Goal: Transaction & Acquisition: Purchase product/service

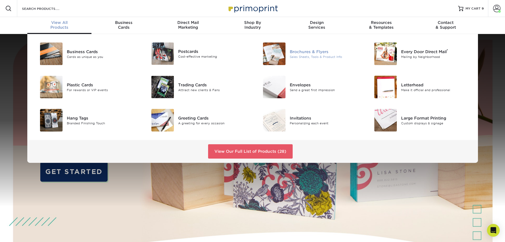
click at [315, 50] on div "Brochures & Flyers" at bounding box center [325, 52] width 70 height 6
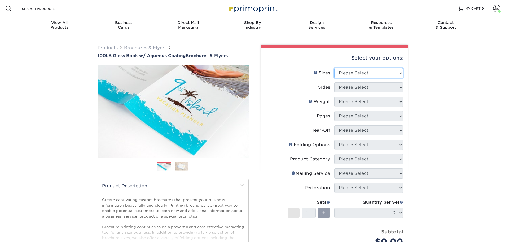
click at [351, 69] on select "Please Select 3.5" x 8.5" 3.5" x 11" 3.67" x 8.5" 4" x 6" 4" x 8.5" 4" x 9" 4" …" at bounding box center [368, 73] width 69 height 10
select select "8.50x11.00"
click at [334, 68] on select "Please Select 3.5" x 8.5" 3.5" x 11" 3.67" x 8.5" 4" x 6" 4" x 8.5" 4" x 9" 4" …" at bounding box center [368, 73] width 69 height 10
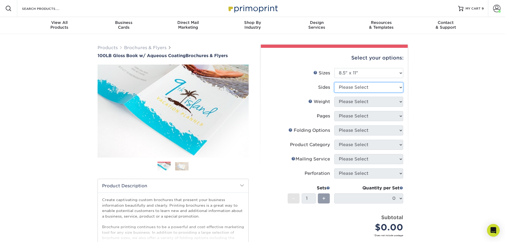
click at [345, 85] on select "Please Select Print Both Sides Print Front Only" at bounding box center [368, 87] width 69 height 10
click at [334, 82] on select "Please Select Print Both Sides Print Front Only" at bounding box center [368, 87] width 69 height 10
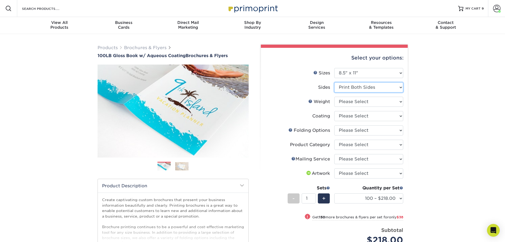
click at [365, 88] on select "Please Select Print Both Sides Print Front Only" at bounding box center [368, 87] width 69 height 10
select select "32d3c223-f82c-492b-b915-ba065a00862f"
click at [334, 82] on select "Please Select Print Both Sides Print Front Only" at bounding box center [368, 87] width 69 height 10
click at [359, 106] on select "Please Select 100LB" at bounding box center [368, 102] width 69 height 10
select select "100LB"
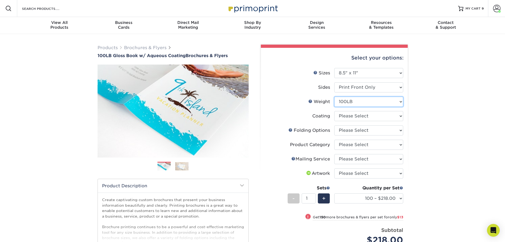
click at [334, 97] on select "Please Select 100LB" at bounding box center [368, 102] width 69 height 10
click at [356, 116] on select at bounding box center [368, 116] width 69 height 10
select select "d41dab50-ff65-4f4f-bb17-2afe4d36ae33"
click at [334, 111] on select at bounding box center [368, 116] width 69 height 10
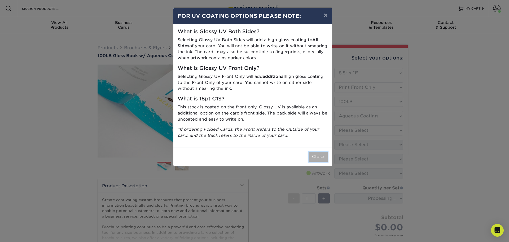
click at [325, 158] on button "Close" at bounding box center [318, 156] width 19 height 10
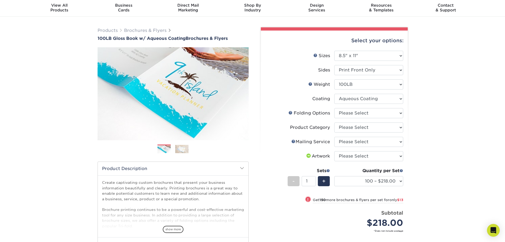
scroll to position [27, 0]
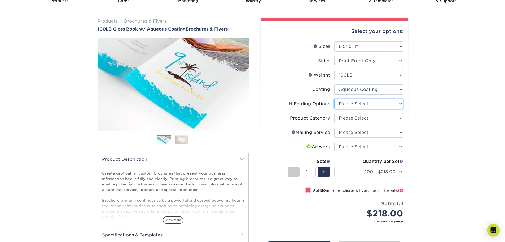
click at [354, 105] on select "Please Select FLAT - No Folding Accordion Fold Half-Fold (Vertical) Half-Fold (…" at bounding box center [368, 104] width 69 height 10
select select "9b1d5825-34d1-4721-9874-ed79abb003d7"
click at [334, 99] on select "Please Select FLAT - No Folding Accordion Fold Half-Fold (Vertical) Half-Fold (…" at bounding box center [368, 104] width 69 height 10
click at [353, 118] on select "Please Select Flyers and Brochures" at bounding box center [368, 118] width 69 height 10
select select "1a668080-6b7c-4174-b399-2c3833b27ef4"
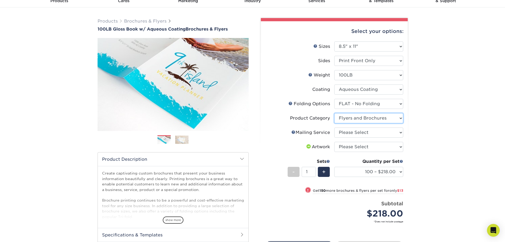
click at [334, 113] on select "Please Select Flyers and Brochures" at bounding box center [368, 118] width 69 height 10
click at [353, 133] on select "Please Select No Direct Mailing Service No, I will mail/stamp/imprint Direct Ma…" at bounding box center [368, 132] width 69 height 10
select select "3e5e9bdd-d78a-4c28-a41d-fe1407925ca6"
click at [334, 127] on select "Please Select No Direct Mailing Service No, I will mail/stamp/imprint Direct Ma…" at bounding box center [368, 132] width 69 height 10
click at [353, 146] on select "Please Select I will upload files I need a design - $175" at bounding box center [368, 147] width 69 height 10
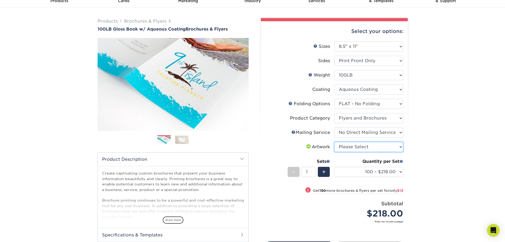
select select "upload"
click at [334, 142] on select "Please Select I will upload files I need a design - $175" at bounding box center [368, 147] width 69 height 10
click at [384, 173] on select "100 – $218.00 250 – $231.00 500 – $238.00 1000 – $269.00 2000 – $351.00 2500 – …" at bounding box center [368, 172] width 69 height 10
click at [361, 171] on select "100 – $218.00 250 – $231.00 500 – $238.00 1000 – $269.00 2000 – $351.00 2500 – …" at bounding box center [368, 172] width 69 height 10
click at [386, 170] on select "100 – $218.00 250 – $231.00 500 – $238.00 1000 – $269.00 2000 – $351.00 2500 – …" at bounding box center [368, 172] width 69 height 10
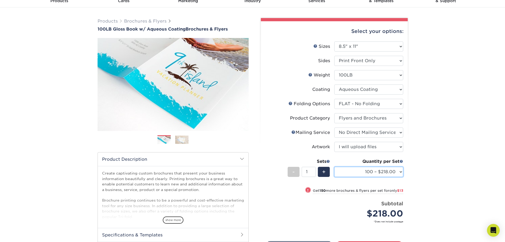
click at [395, 172] on select "100 – $218.00 250 – $231.00 500 – $238.00 1000 – $269.00 2000 – $351.00 2500 – …" at bounding box center [368, 172] width 69 height 10
click at [396, 170] on select "100 – $218.00 250 – $231.00 500 – $238.00 1000 – $269.00 2000 – $351.00 2500 – …" at bounding box center [368, 172] width 69 height 10
click at [369, 169] on select "100 – $218.00 250 – $231.00 500 – $238.00 1000 – $269.00 2000 – $351.00 2500 – …" at bounding box center [368, 172] width 69 height 10
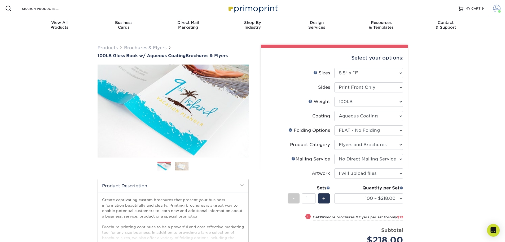
click at [496, 5] on span at bounding box center [496, 8] width 7 height 7
click at [451, 55] on link "Order History" at bounding box center [465, 58] width 67 height 7
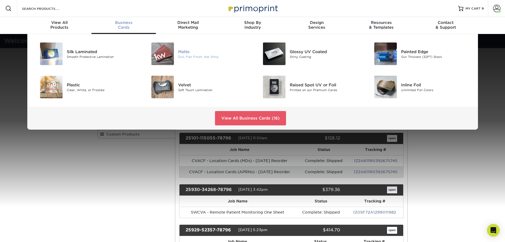
click at [199, 56] on div "Dull, Flat Finish, Not Shiny" at bounding box center [213, 56] width 70 height 5
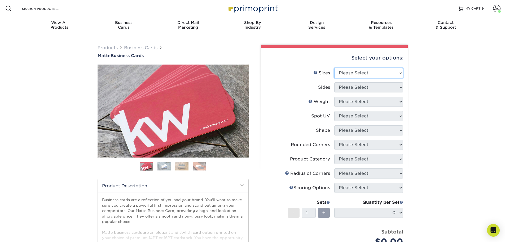
click at [388, 69] on select "Please Select 1.5" x 3.5" - Mini 1.75" x 3.5" - Mini 2" x 2" - Square 2" x 3" -…" at bounding box center [368, 73] width 69 height 10
select select "2.00x3.50"
click at [334, 68] on select "Please Select 1.5" x 3.5" - Mini 1.75" x 3.5" - Mini 2" x 2" - Square 2" x 3" -…" at bounding box center [368, 73] width 69 height 10
click at [356, 91] on select "Please Select Print Both Sides Print Front Only" at bounding box center [368, 87] width 69 height 10
select select "13abbda7-1d64-4f25-8bb2-c179b224825d"
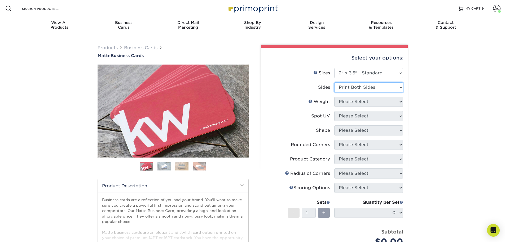
click at [334, 82] on select "Please Select Print Both Sides Print Front Only" at bounding box center [368, 87] width 69 height 10
click at [354, 102] on select "Please Select 16PT 14PT" at bounding box center [368, 102] width 69 height 10
select select "16PT"
click at [334, 97] on select "Please Select 16PT 14PT" at bounding box center [368, 102] width 69 height 10
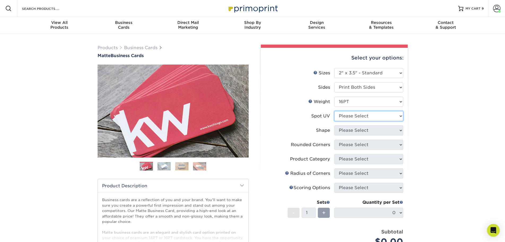
click at [347, 115] on select "Please Select No Spot UV Front and Back (Both Sides) Front Only Back Only" at bounding box center [368, 116] width 69 height 10
select select "3"
click at [334, 111] on select "Please Select No Spot UV Front and Back (Both Sides) Front Only Back Only" at bounding box center [368, 116] width 69 height 10
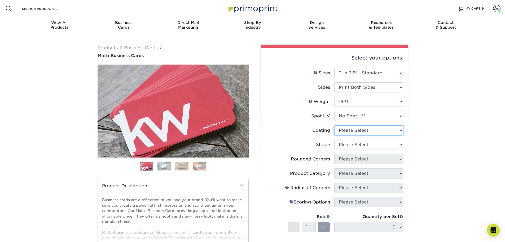
click at [346, 131] on select at bounding box center [368, 130] width 69 height 10
select select "121bb7b5-3b4d-429f-bd8d-bbf80e953313"
click at [334, 125] on select at bounding box center [368, 130] width 69 height 10
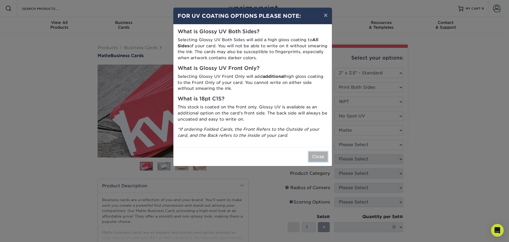
click at [327, 155] on button "Close" at bounding box center [318, 156] width 19 height 10
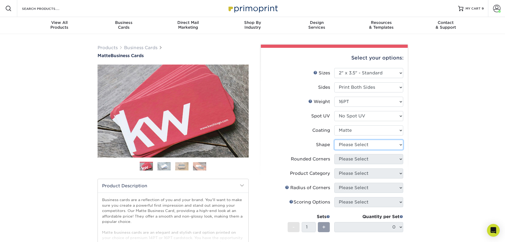
click at [342, 149] on select "Please Select Standard Oval" at bounding box center [368, 144] width 69 height 10
select select "standard"
click at [334, 139] on select "Please Select Standard Oval" at bounding box center [368, 144] width 69 height 10
click at [344, 157] on select "Please Select Yes - Round 2 Corners Yes - Round 4 Corners No" at bounding box center [368, 159] width 69 height 10
select select "0"
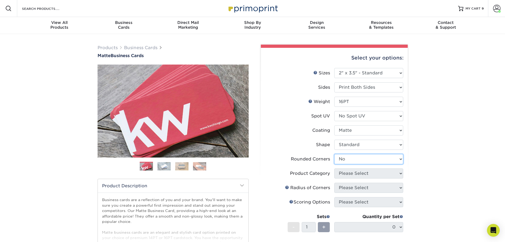
click at [334, 154] on select "Please Select Yes - Round 2 Corners Yes - Round 4 Corners No" at bounding box center [368, 159] width 69 height 10
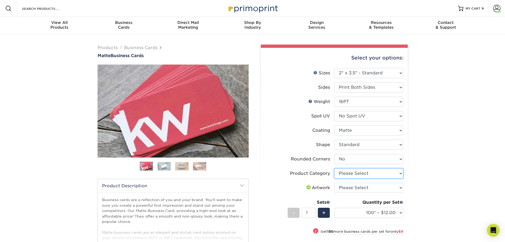
click at [370, 172] on select "Please Select Business Cards" at bounding box center [368, 173] width 69 height 10
select select "3b5148f1-0588-4f88-a218-97bcfdce65c1"
click at [334, 168] on select "Please Select Business Cards" at bounding box center [368, 173] width 69 height 10
click at [358, 186] on select "Please Select I will upload files I need a design - $100" at bounding box center [368, 187] width 69 height 10
select select "upload"
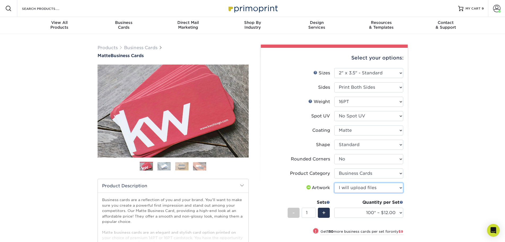
click at [334, 182] on select "Please Select I will upload files I need a design - $100" at bounding box center [368, 187] width 69 height 10
click at [324, 211] on span "+" at bounding box center [323, 212] width 3 height 8
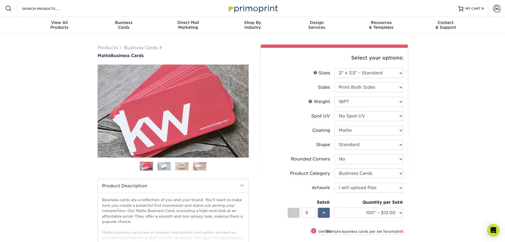
click at [324, 211] on span "+" at bounding box center [323, 212] width 3 height 8
type input "8"
click at [347, 211] on select "100* – $12.00 250* – $21.00 500 – $42.00 1000 – $53.00 2500 – $95.00 5000 – $18…" at bounding box center [368, 212] width 69 height 10
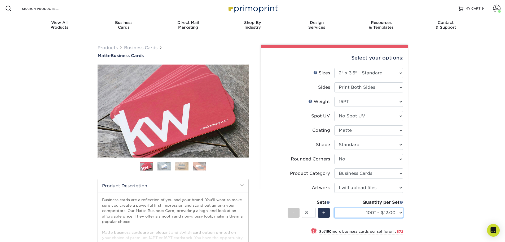
select select "500 – $42.00"
click at [334, 207] on select "100* – $12.00 250* – $21.00 500 – $42.00 1000 – $53.00 2500 – $95.00 5000 – $18…" at bounding box center [368, 212] width 69 height 10
click at [430, 130] on div "Products Business Cards Matte Business Cards Previous Next 100 $ 9" at bounding box center [252, 197] width 505 height 327
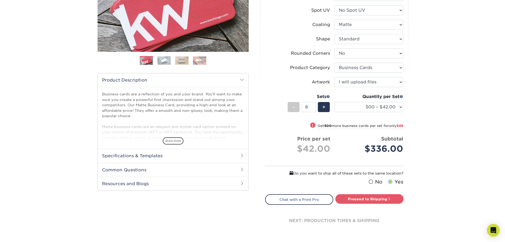
scroll to position [106, 0]
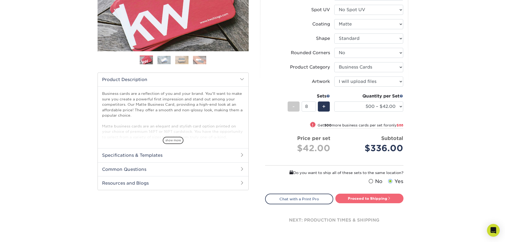
click at [370, 196] on link "Proceed to Shipping" at bounding box center [369, 198] width 68 height 10
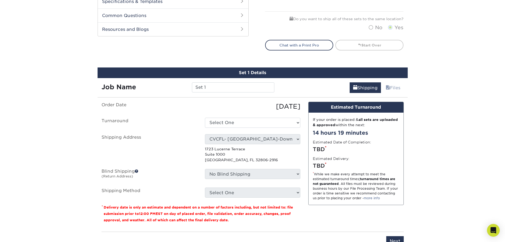
scroll to position [314, 0]
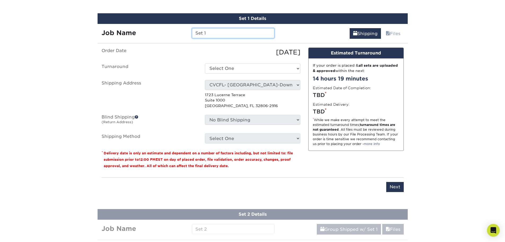
click at [207, 33] on input "Set 1" at bounding box center [233, 33] width 82 height 10
drag, startPoint x: 261, startPoint y: 34, endPoint x: 249, endPoint y: 34, distance: 11.7
click at [249, 34] on input "CVCFL - Oct Reorder - Winder" at bounding box center [233, 33] width 82 height 10
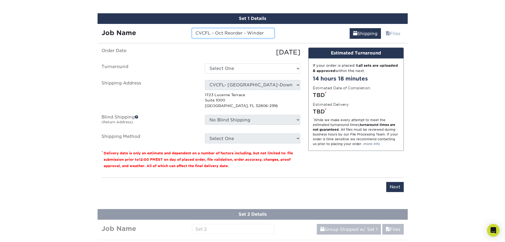
paste input "mere"
click at [251, 33] on input "CVCFL - Oct Reorder - Windermere(Ocoee) - Dr. Filart" at bounding box center [233, 33] width 82 height 10
drag, startPoint x: 260, startPoint y: 33, endPoint x: 253, endPoint y: 32, distance: 7.2
click at [253, 32] on input "CVCFL - Oct Reorder - Windermere(Ocoee) - Dr. Filart" at bounding box center [233, 33] width 82 height 10
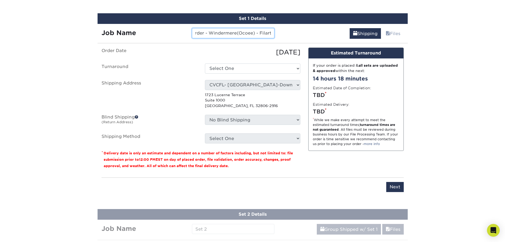
scroll to position [0, 0]
drag, startPoint x: 259, startPoint y: 33, endPoint x: 187, endPoint y: 31, distance: 72.7
click at [187, 31] on div "Job Name CVCFL - Oct Reorder - Windermere(Ocoee) - Filart" at bounding box center [188, 33] width 181 height 10
type input "CVCFL - Oct Reorder - Windermere(Ocoee) - Filart"
click at [255, 68] on select "Select One 2-4 Business Days 2 Day Next Business Day" at bounding box center [252, 68] width 95 height 10
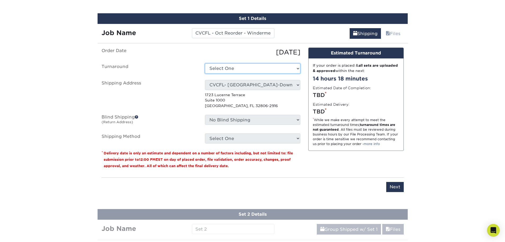
select select "537feecc-bbf3-4c5a-82cb-a8dbf54f53c4"
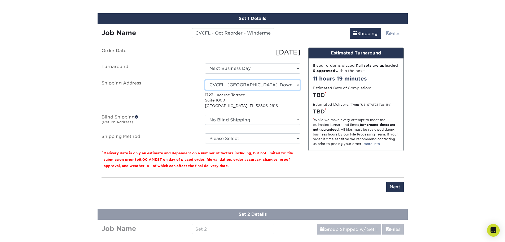
click at [243, 86] on select "Select One Lauryn Matthews AAP Conference - Advance Warehouse Acacia Crawford A…" at bounding box center [252, 85] width 95 height 10
click at [274, 86] on select "Select One Lauryn Matthews AAP Conference - Advance Warehouse Acacia Crawford A…" at bounding box center [252, 85] width 95 height 10
select select "270411"
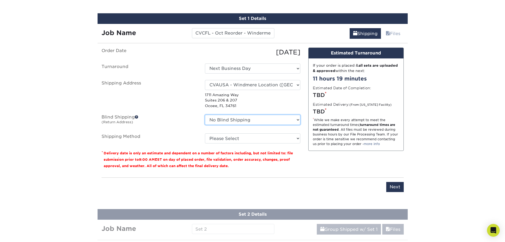
click at [278, 118] on select "No Blind Shipping Lauryn Matthews AAP Conference - Advance Warehouse Acacia Cra…" at bounding box center [252, 120] width 95 height 10
select select "270411"
click at [205, 115] on select "No Blind Shipping Lauryn Matthews AAP Conference - Advance Warehouse Acacia Cra…" at bounding box center [252, 120] width 95 height 10
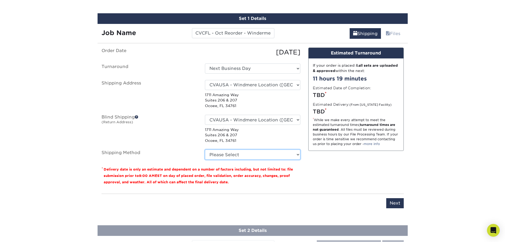
click at [248, 155] on select "Please Select Ground Shipping (+$15.13) 3 Day Shipping Service (+$18.98) 2 Day …" at bounding box center [252, 154] width 95 height 10
select select "03"
click at [205, 149] on select "Please Select Ground Shipping (+$15.13) 3 Day Shipping Service (+$18.98) 2 Day …" at bounding box center [252, 154] width 95 height 10
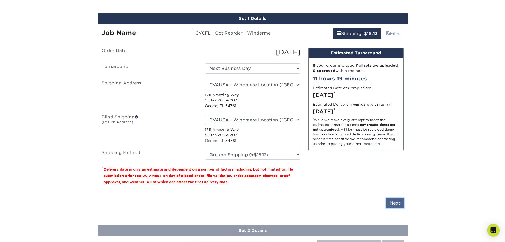
click at [395, 200] on input "Next" at bounding box center [395, 203] width 18 height 10
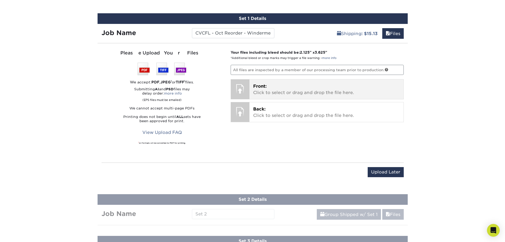
click at [264, 86] on span "Front:" at bounding box center [260, 86] width 14 height 5
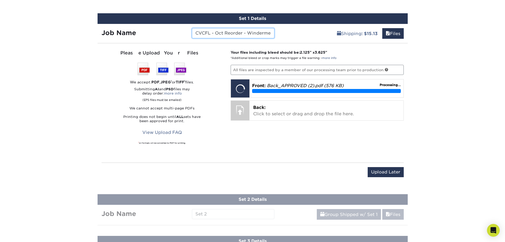
scroll to position [0, 38]
drag, startPoint x: 260, startPoint y: 34, endPoint x: 301, endPoint y: 32, distance: 41.1
click at [301, 32] on div "Job Name CVCFL - Oct Reorder - Windermere(Ocoee) - Filart Shipping : $15.13 Fil…" at bounding box center [253, 31] width 310 height 15
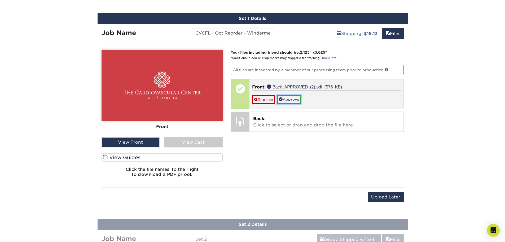
click at [286, 96] on link "Approve" at bounding box center [289, 99] width 24 height 9
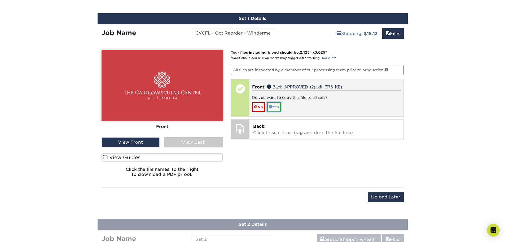
click at [278, 106] on link "Yes" at bounding box center [274, 106] width 14 height 9
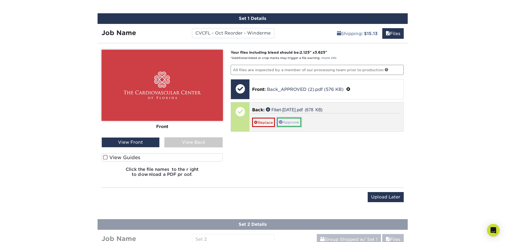
click at [288, 122] on link "Approve" at bounding box center [289, 121] width 24 height 9
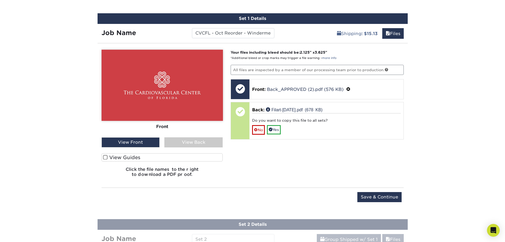
click at [194, 140] on div "View Back" at bounding box center [193, 142] width 58 height 10
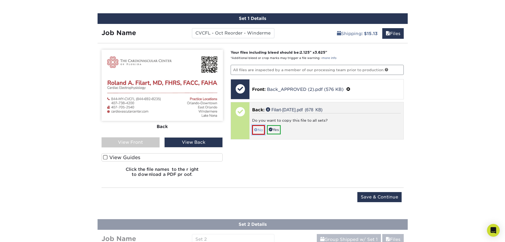
click at [257, 130] on span at bounding box center [256, 130] width 4 height 4
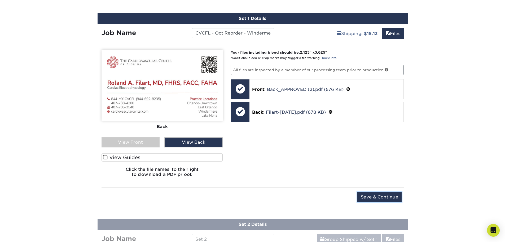
click at [388, 198] on input "Save & Continue" at bounding box center [379, 197] width 44 height 10
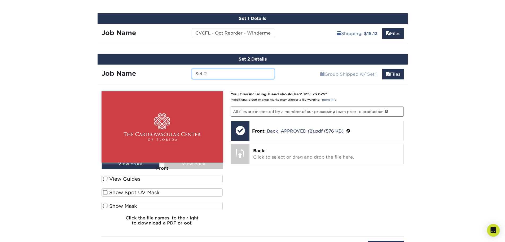
click at [243, 76] on input "Set 2" at bounding box center [233, 74] width 82 height 10
paste input "CVCFL - Oct Reorder - Windermere(Ocoee) -"
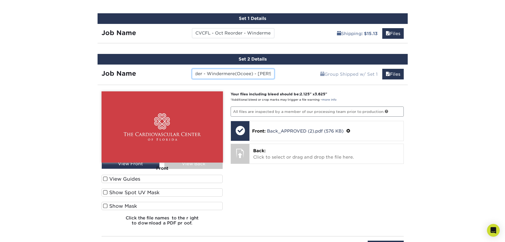
type input "CVCFL - Oct Reorder - Windermere(Ocoee) - Gupta"
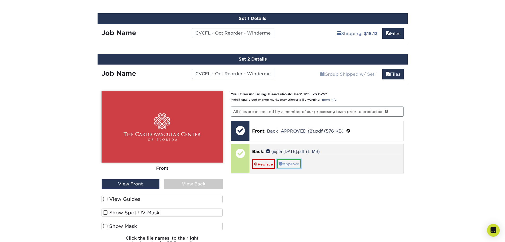
click at [286, 162] on link "Approve" at bounding box center [289, 163] width 24 height 9
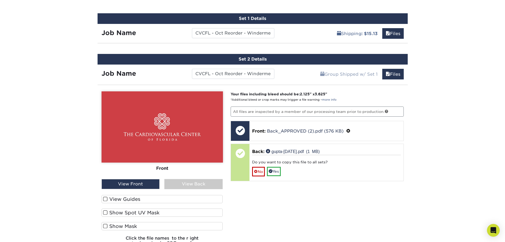
click at [216, 182] on div "View Back" at bounding box center [193, 184] width 58 height 10
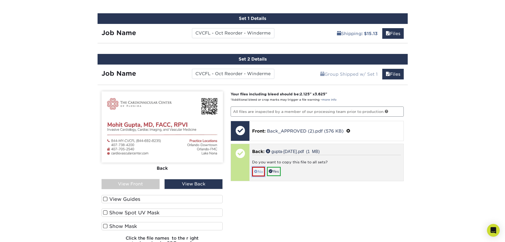
click at [260, 172] on link "No" at bounding box center [258, 171] width 13 height 9
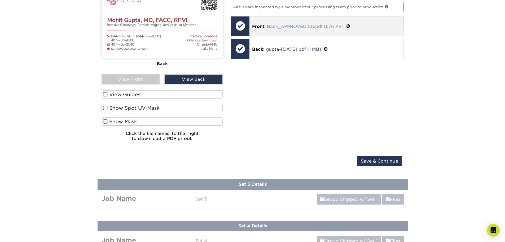
scroll to position [420, 0]
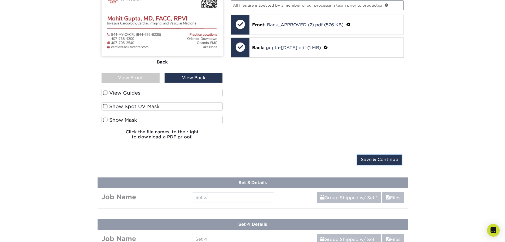
click at [369, 157] on input "Save & Continue" at bounding box center [379, 159] width 44 height 10
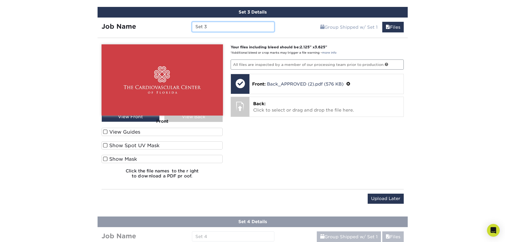
scroll to position [393, 0]
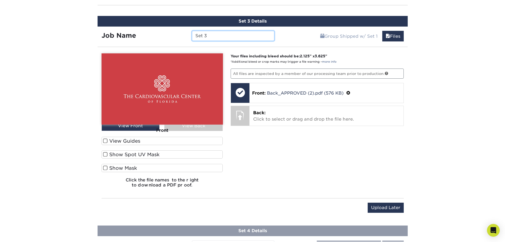
click at [218, 37] on input "Set 3" at bounding box center [233, 36] width 82 height 10
paste input "CVCFL - Oct Reorder - Windermere(Ocoee) -"
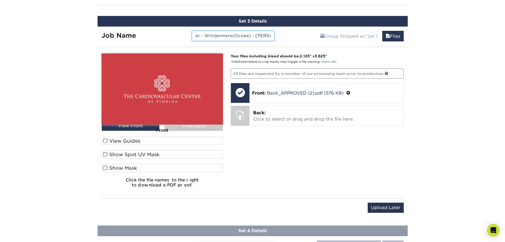
type input "CVCFL - Oct Reorder - Windermere(Ocoee) - Koneru"
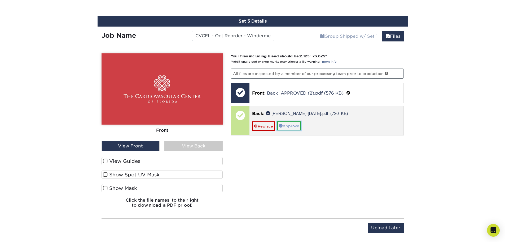
click at [298, 126] on link "Approve" at bounding box center [289, 125] width 24 height 9
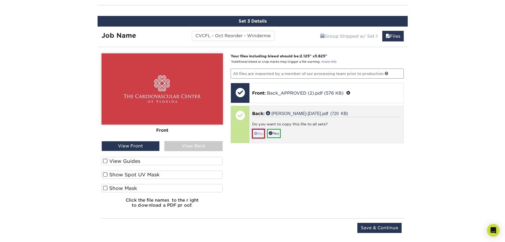
click at [261, 135] on link "No" at bounding box center [258, 133] width 13 height 9
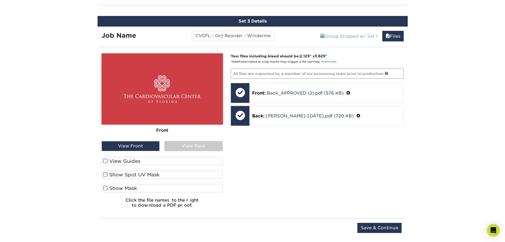
click at [189, 141] on div "Front Back View Front View Back" at bounding box center [162, 102] width 121 height 98
click at [190, 141] on div "View Back" at bounding box center [193, 146] width 58 height 10
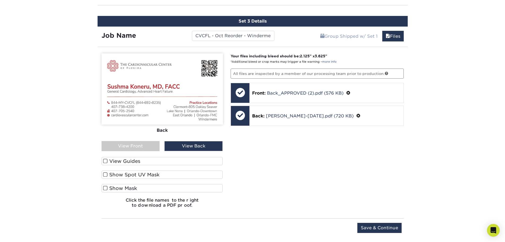
click at [307, 145] on div "Your files including bleed should be: 2.125 " x 3.625 " *Additional bleed or cr…" at bounding box center [317, 132] width 181 height 158
click at [371, 226] on input "Save & Continue" at bounding box center [379, 227] width 44 height 10
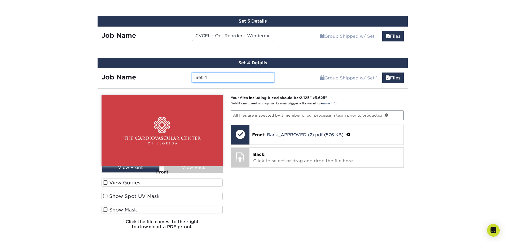
click at [215, 77] on input "Set 4" at bounding box center [233, 77] width 82 height 10
paste input "CVCFL - Oct Reorder - Windermere(Ocoee) -"
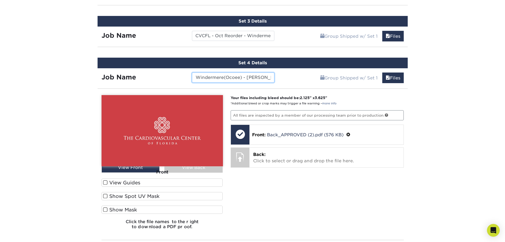
type input "CVCFL - Oct Reorder - Windermere(Ocoee) - Maldonado"
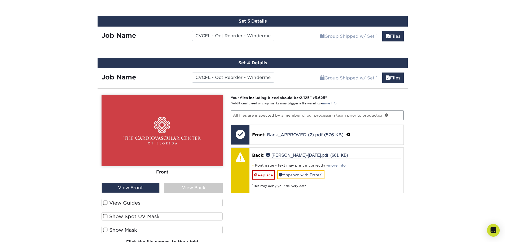
click at [217, 187] on div "View Back" at bounding box center [193, 187] width 58 height 10
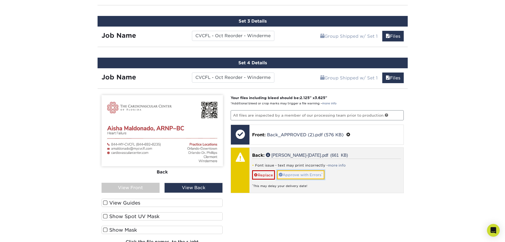
click at [307, 173] on link "Approve with Errors *" at bounding box center [300, 174] width 47 height 9
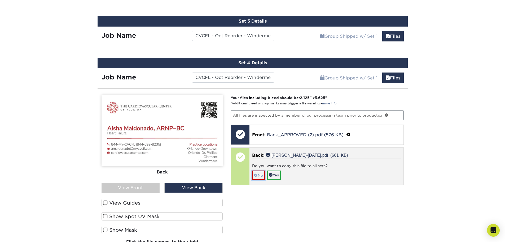
click at [264, 174] on link "No" at bounding box center [258, 174] width 13 height 9
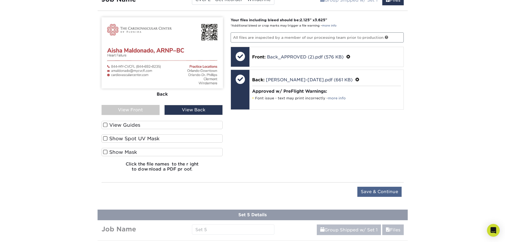
scroll to position [473, 0]
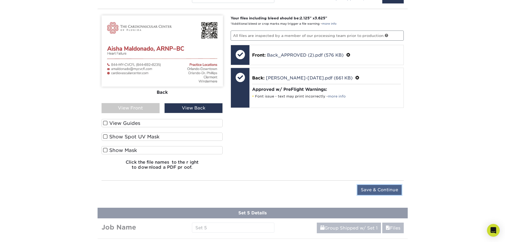
click at [372, 185] on input "Save & Continue" at bounding box center [379, 190] width 44 height 10
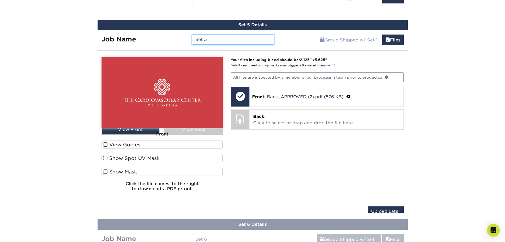
click at [211, 38] on input "Set 5" at bounding box center [233, 39] width 82 height 10
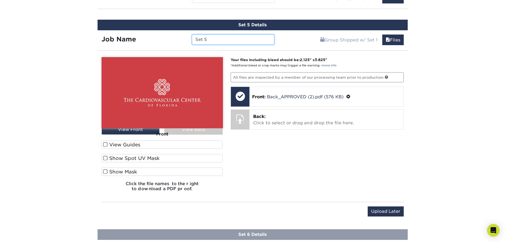
click at [211, 38] on input "Set 5" at bounding box center [233, 39] width 82 height 10
click at [211, 39] on input "Set 5" at bounding box center [233, 39] width 82 height 10
paste input "CVCFL - Oct Reorder - Windermere(Ocoee) -"
type input "CVCFL - Oct Reorder - Windermere(Ocoee) - Cusco"
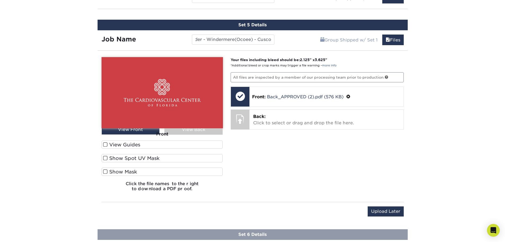
scroll to position [0, 0]
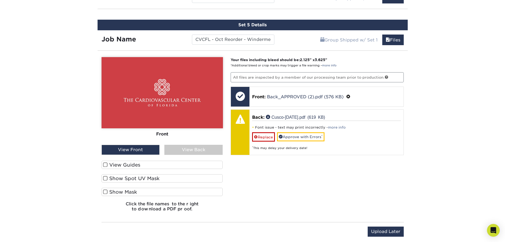
click at [189, 144] on div "Front Back" at bounding box center [162, 101] width 121 height 88
click at [198, 151] on div "View Back" at bounding box center [193, 150] width 58 height 10
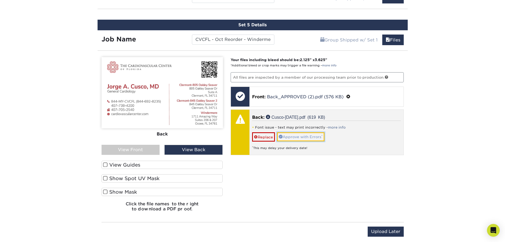
click at [296, 138] on link "Approve with Errors *" at bounding box center [300, 136] width 47 height 9
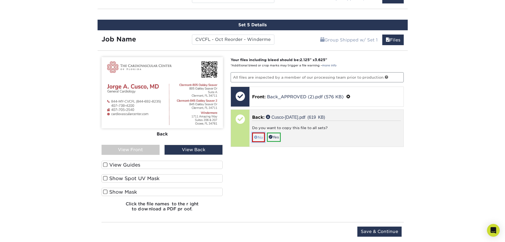
click at [261, 137] on link "No" at bounding box center [258, 136] width 13 height 9
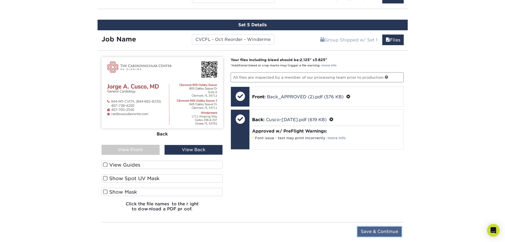
click at [371, 236] on input "Save & Continue" at bounding box center [379, 231] width 44 height 10
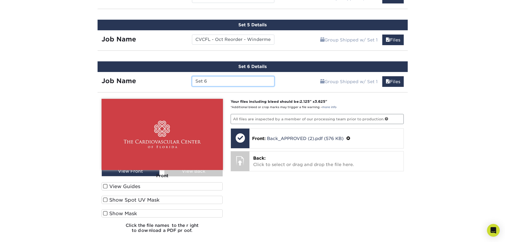
click at [244, 81] on input "Set 6" at bounding box center [233, 81] width 82 height 10
paste input "CVCFL - Oct Reorder - Windermere(Ocoee) -"
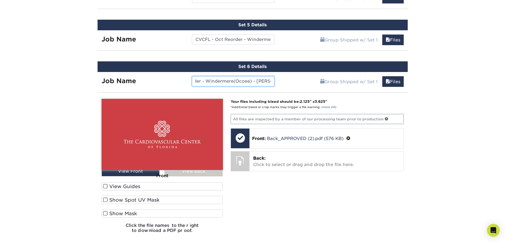
type input "CVCFL - Oct Reorder - Windermere(Ocoee) - Maniar"
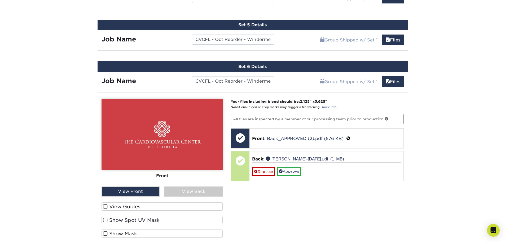
click at [200, 188] on div "View Back" at bounding box center [193, 191] width 58 height 10
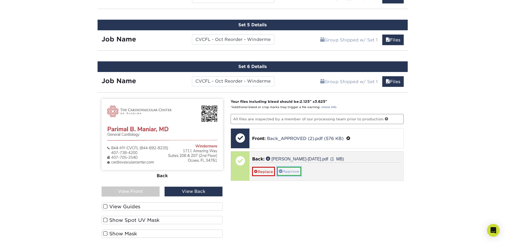
click at [293, 168] on link "Approve" at bounding box center [289, 171] width 24 height 9
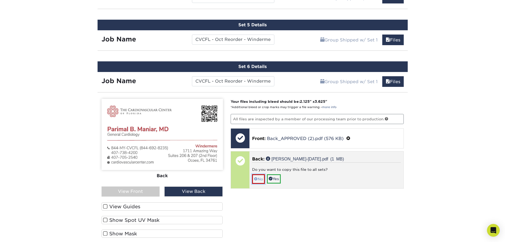
click at [260, 176] on link "No" at bounding box center [258, 178] width 13 height 9
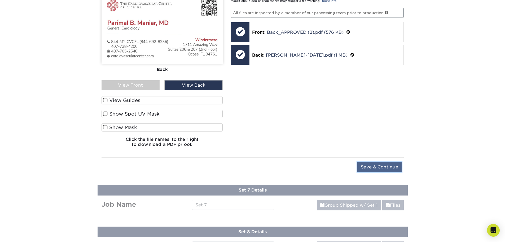
click at [388, 169] on input "Save & Continue" at bounding box center [379, 167] width 44 height 10
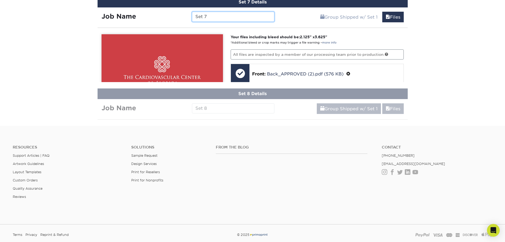
scroll to position [578, 0]
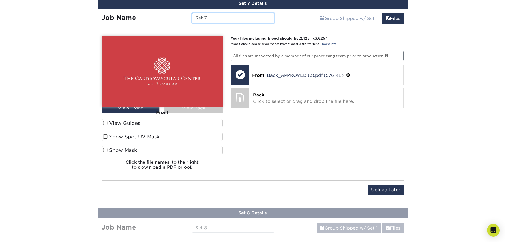
click at [198, 19] on input "Set 7" at bounding box center [233, 18] width 82 height 10
paste input "CVCFL - Oct Reorder - Windermere(Ocoee) -"
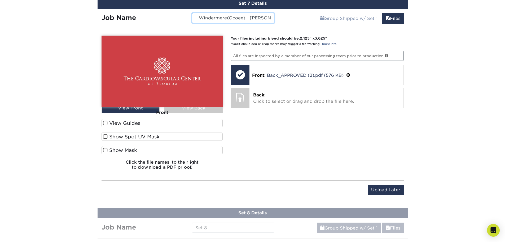
type input "CVCFL - Oct Reorder - Windermere(Ocoee) - Mediratta"
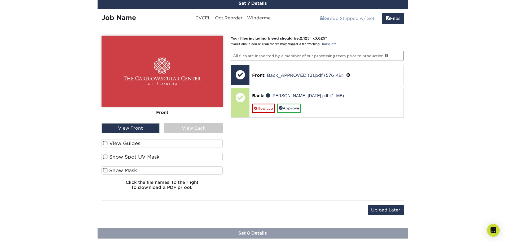
click at [189, 128] on div "View Back" at bounding box center [193, 128] width 58 height 10
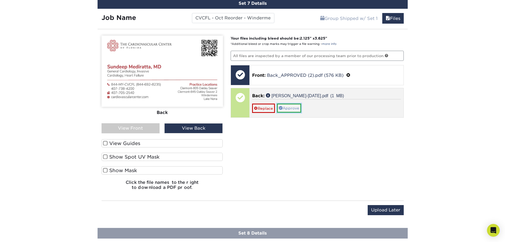
click at [288, 109] on link "Approve" at bounding box center [289, 107] width 24 height 9
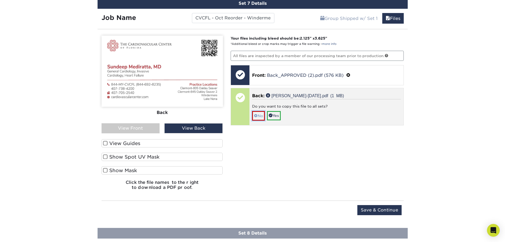
click at [257, 118] on link "No" at bounding box center [258, 115] width 13 height 9
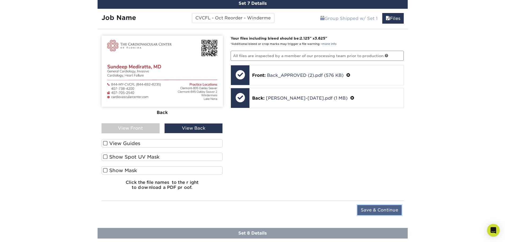
click at [391, 210] on input "Save & Continue" at bounding box center [379, 210] width 44 height 10
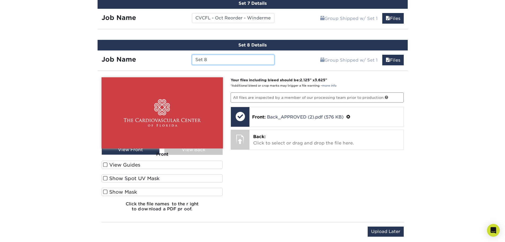
click at [227, 63] on input "Set 8" at bounding box center [233, 60] width 82 height 10
paste input "CVCFL - Oct Reorder - Windermere(Ocoee) -"
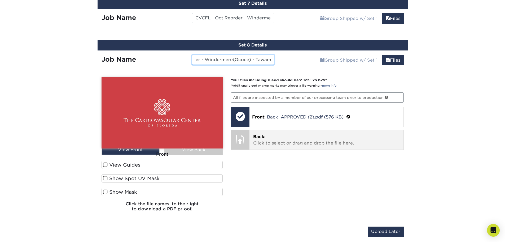
type input "CVCFL - Oct Reorder - Windermere(Ocoee) - Tawam"
click at [264, 140] on p "Back: Click to select or drag and drop the file here." at bounding box center [326, 139] width 147 height 13
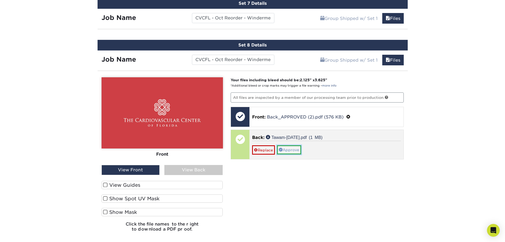
click at [290, 148] on link "Approve" at bounding box center [289, 149] width 24 height 9
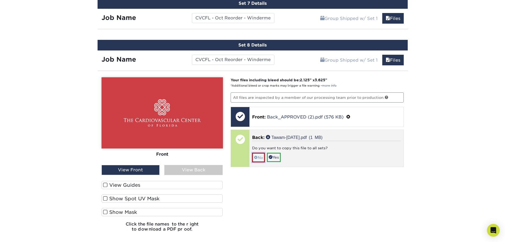
click at [258, 157] on link "No" at bounding box center [258, 156] width 13 height 9
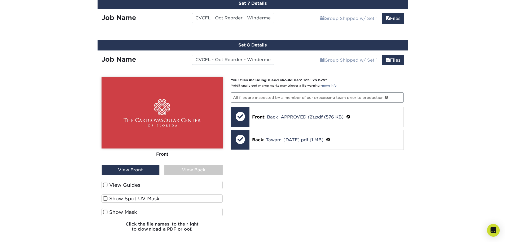
click at [202, 167] on div "View Back" at bounding box center [193, 170] width 58 height 10
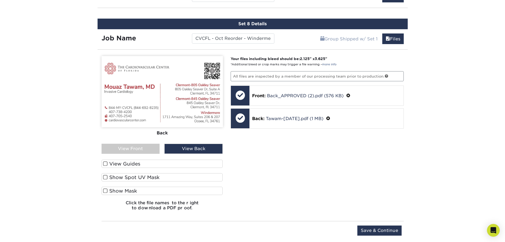
scroll to position [631, 0]
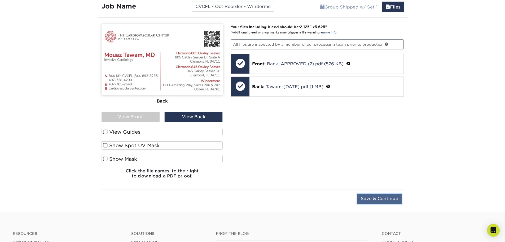
click at [375, 197] on input "Save & Continue" at bounding box center [379, 198] width 44 height 10
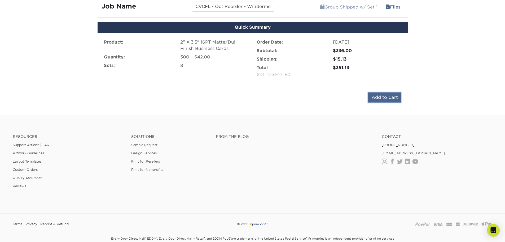
click at [380, 98] on input "Add to Cart" at bounding box center [384, 97] width 33 height 10
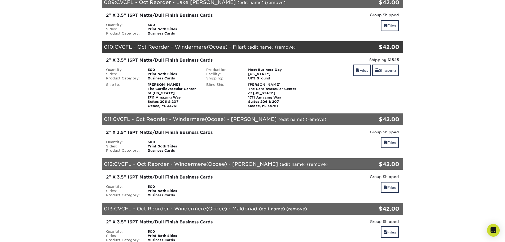
scroll to position [477, 0]
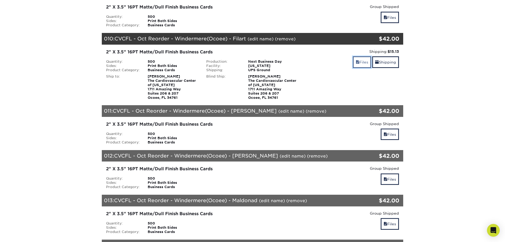
click at [365, 56] on link "Files" at bounding box center [362, 61] width 18 height 11
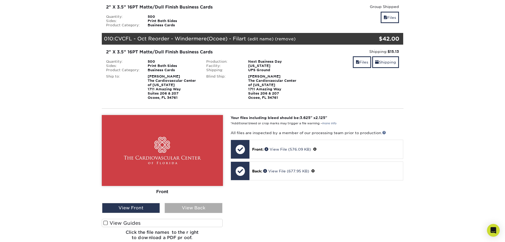
click at [197, 203] on div "View Back" at bounding box center [194, 208] width 58 height 10
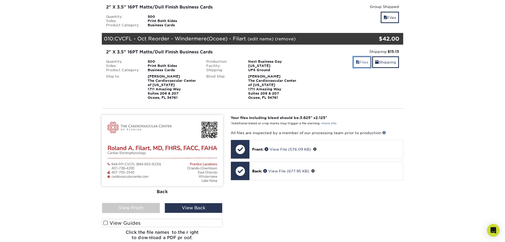
click at [359, 56] on link "Files" at bounding box center [362, 61] width 18 height 11
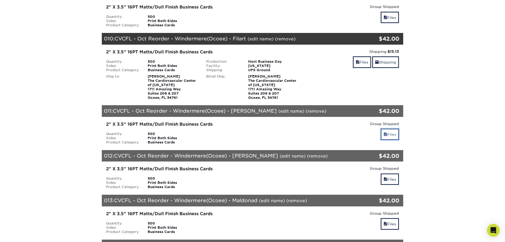
click at [386, 132] on span at bounding box center [386, 134] width 4 height 4
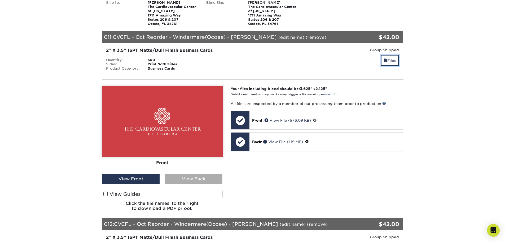
scroll to position [557, 0]
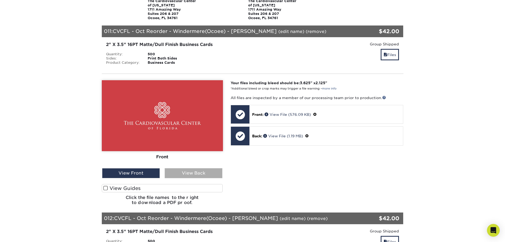
click at [208, 168] on div "View Back" at bounding box center [194, 173] width 58 height 10
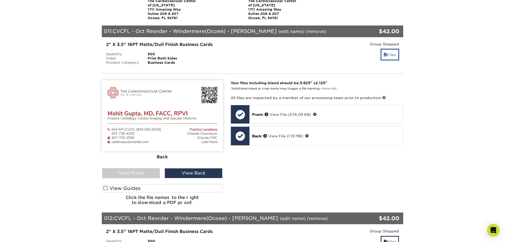
click at [390, 49] on link "Files" at bounding box center [390, 54] width 18 height 11
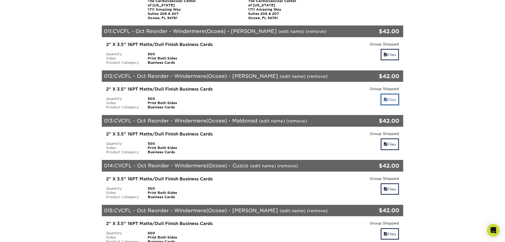
click at [389, 94] on link "Files" at bounding box center [390, 99] width 18 height 11
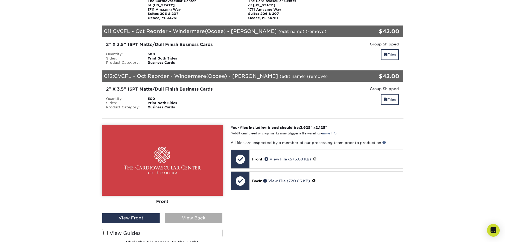
click at [192, 213] on div "View Back" at bounding box center [194, 218] width 58 height 10
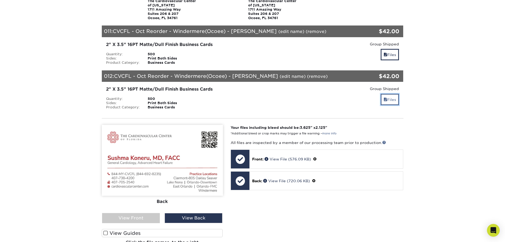
click at [390, 94] on link "Files" at bounding box center [390, 99] width 18 height 11
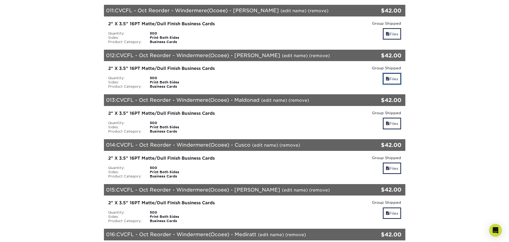
scroll to position [610, 0]
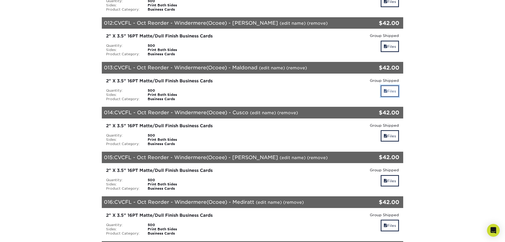
click at [386, 89] on span at bounding box center [386, 91] width 4 height 4
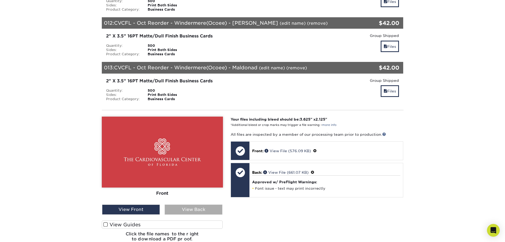
click at [206, 204] on div "View Back" at bounding box center [194, 209] width 58 height 10
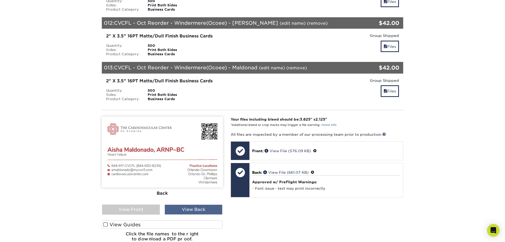
click at [206, 204] on div "View Back" at bounding box center [194, 209] width 58 height 10
click at [150, 204] on div "View Front" at bounding box center [131, 209] width 58 height 10
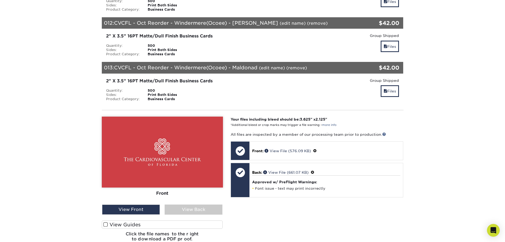
click at [269, 65] on link "(edit name)" at bounding box center [272, 67] width 26 height 5
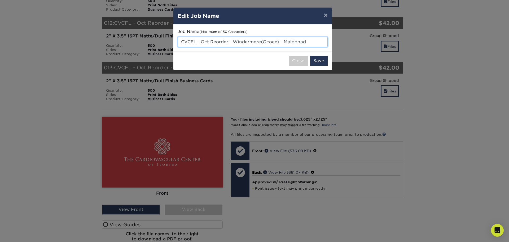
click at [233, 41] on input "CVCFL - Oct Reorder - Windermere(Ocoee) - Maldonad" at bounding box center [253, 42] width 150 height 10
click at [311, 40] on input "CVCFL - Oct Reorder -Windermere(Ocoee) - Maldonad" at bounding box center [253, 42] width 150 height 10
type input "CVCFL - Oct Reorder -Windermere(Ocoee) - [PERSON_NAME]"
click at [315, 58] on button "Save" at bounding box center [319, 61] width 18 height 10
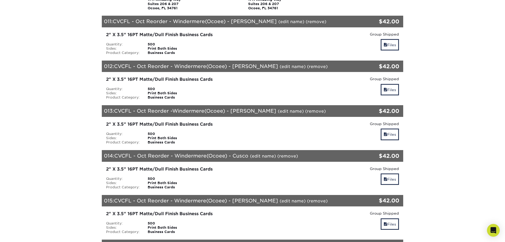
scroll to position [583, 0]
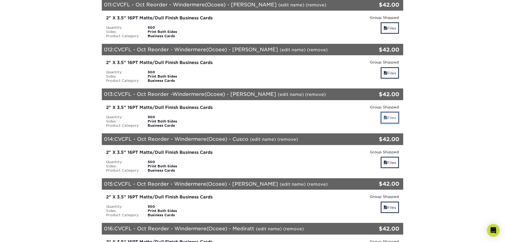
click at [395, 112] on link "Files" at bounding box center [390, 117] width 18 height 11
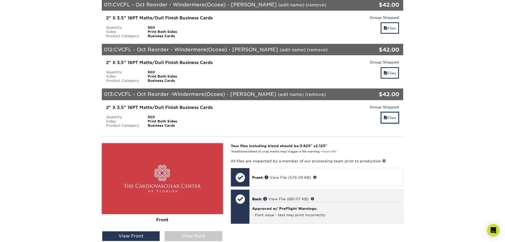
scroll to position [636, 0]
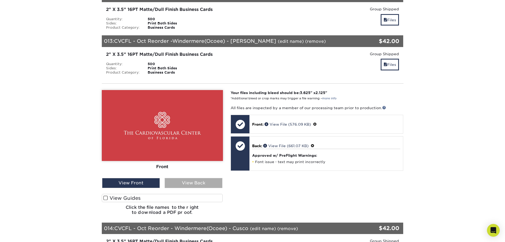
click at [211, 178] on div "View Back" at bounding box center [194, 183] width 58 height 10
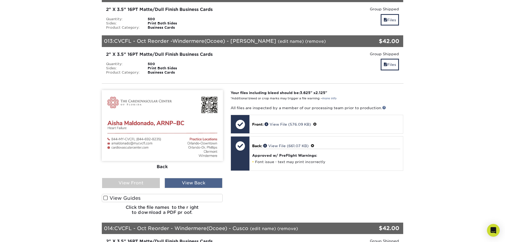
click at [211, 178] on div "View Back" at bounding box center [194, 183] width 58 height 10
click at [381, 59] on link "Files" at bounding box center [390, 64] width 18 height 11
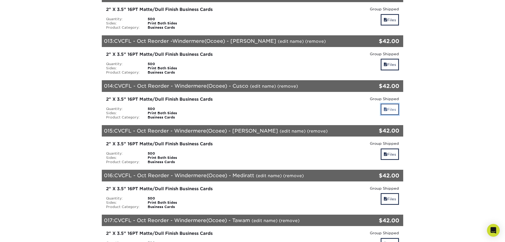
click at [391, 103] on link "Files" at bounding box center [390, 108] width 18 height 11
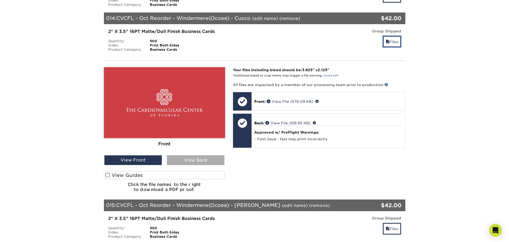
scroll to position [716, 0]
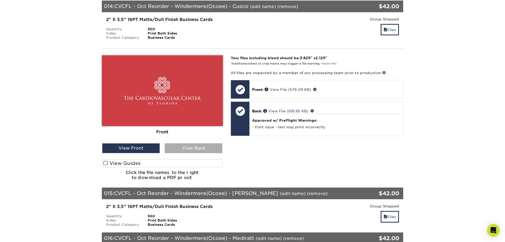
click at [190, 144] on div "View Back" at bounding box center [194, 148] width 58 height 10
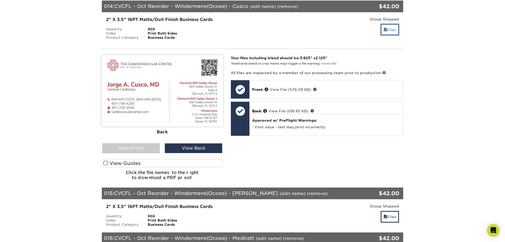
click at [391, 24] on link "Files" at bounding box center [390, 29] width 18 height 11
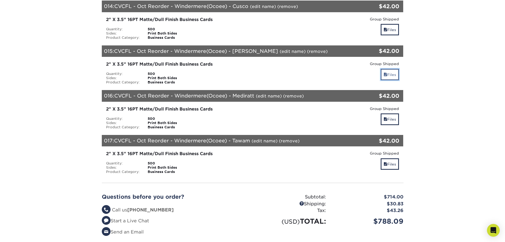
click at [395, 69] on link "Files" at bounding box center [390, 74] width 18 height 11
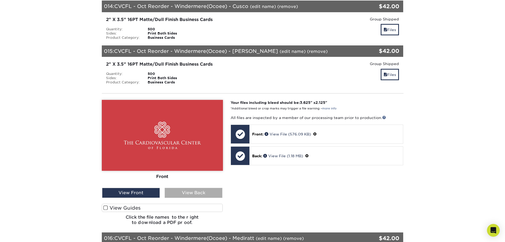
click at [184, 187] on div "View Back" at bounding box center [194, 192] width 58 height 10
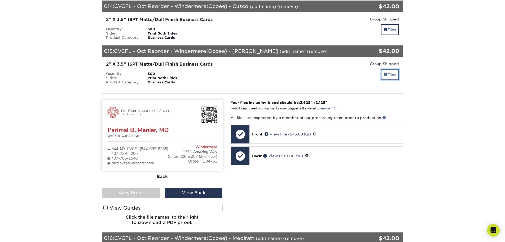
click at [395, 69] on link "Files" at bounding box center [390, 74] width 18 height 11
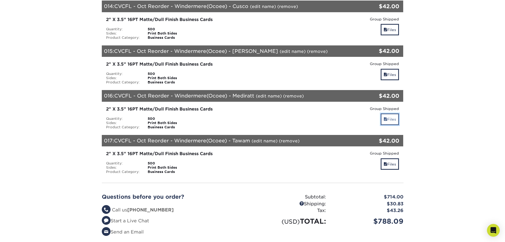
click at [390, 113] on link "Files" at bounding box center [390, 118] width 18 height 11
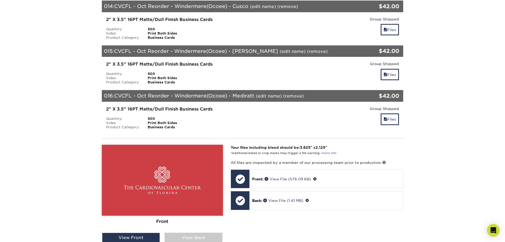
click at [268, 93] on link "(edit name)" at bounding box center [269, 95] width 26 height 5
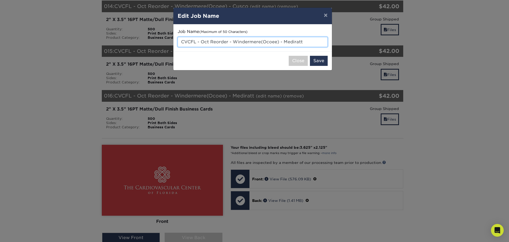
click at [234, 41] on input "CVCFL - Oct Reorder - Windermere(Ocoee) - Mediratt" at bounding box center [253, 42] width 150 height 10
click at [303, 40] on input "CVCFL - Oct Reorder -Windermere(Ocoee) - Mediratt" at bounding box center [253, 42] width 150 height 10
type input "CVCFL - Oct Reorder -Windermere(Ocoee) - [PERSON_NAME]"
click at [317, 58] on button "Save" at bounding box center [319, 61] width 18 height 10
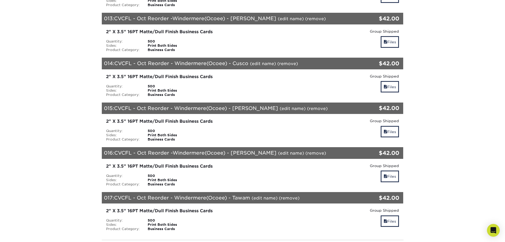
scroll to position [716, 0]
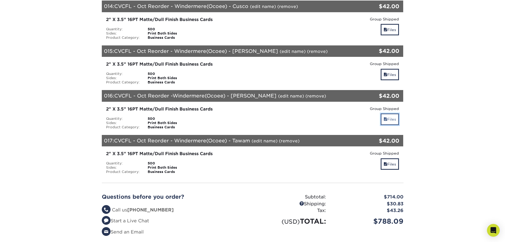
click at [387, 113] on link "Files" at bounding box center [390, 118] width 18 height 11
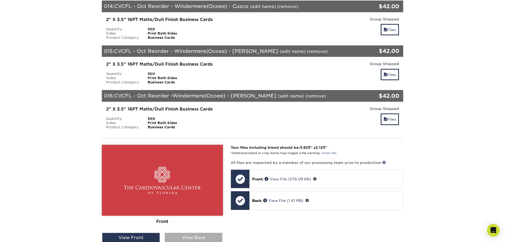
click at [218, 232] on div "View Back" at bounding box center [194, 237] width 58 height 10
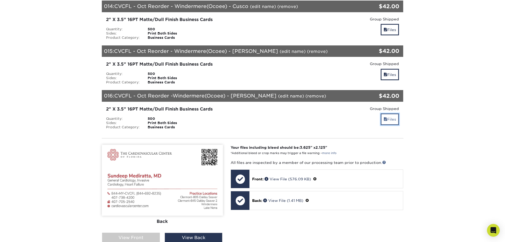
click at [388, 113] on link "Files" at bounding box center [390, 118] width 18 height 11
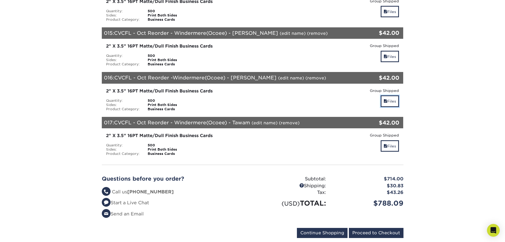
scroll to position [742, 0]
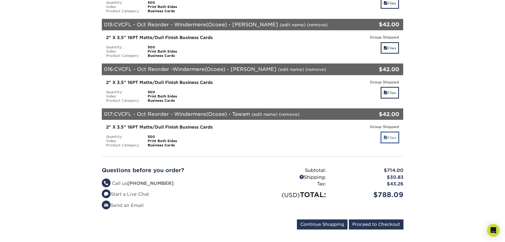
click at [396, 132] on link "Files" at bounding box center [390, 137] width 18 height 11
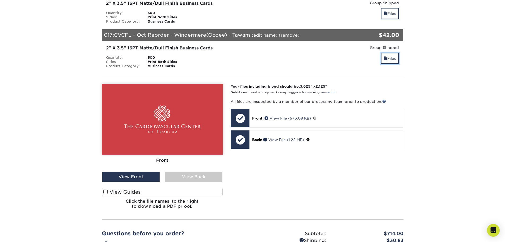
scroll to position [822, 0]
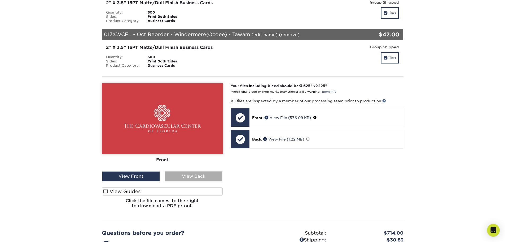
click at [202, 171] on div "View Back" at bounding box center [194, 176] width 58 height 10
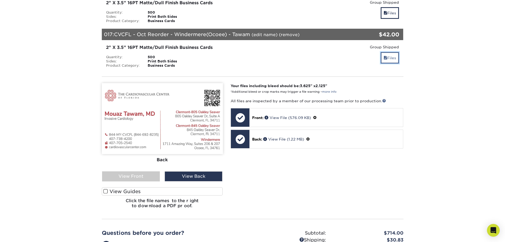
click at [382, 52] on link "Files" at bounding box center [390, 57] width 18 height 11
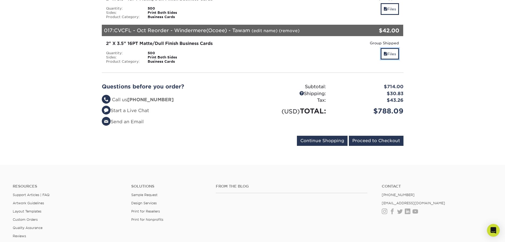
scroll to position [849, 0]
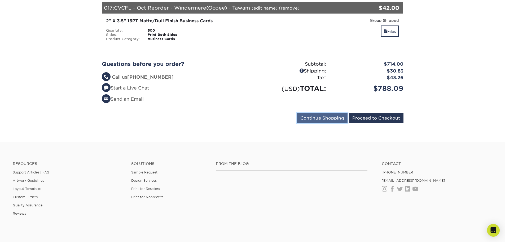
click at [322, 113] on input "Continue Shopping" at bounding box center [322, 118] width 51 height 10
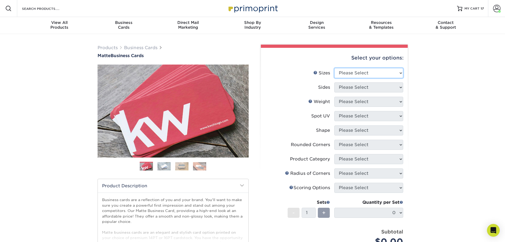
click at [355, 77] on select "Please Select 1.5" x 3.5" - Mini 1.75" x 3.5" - Mini 2" x 2" - Square 2" x 3" -…" at bounding box center [368, 73] width 69 height 10
select select "2.00x3.50"
click at [334, 68] on select "Please Select 1.5" x 3.5" - Mini 1.75" x 3.5" - Mini 2" x 2" - Square 2" x 3" -…" at bounding box center [368, 73] width 69 height 10
click at [355, 85] on select "Please Select Print Both Sides Print Front Only" at bounding box center [368, 87] width 69 height 10
select select "13abbda7-1d64-4f25-8bb2-c179b224825d"
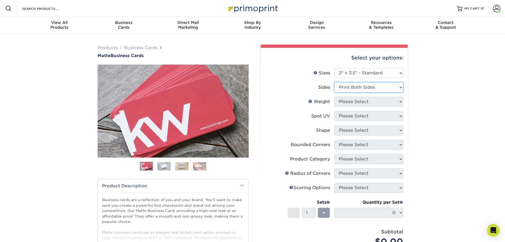
click at [334, 82] on select "Please Select Print Both Sides Print Front Only" at bounding box center [368, 87] width 69 height 10
click at [352, 102] on select "Please Select 16PT 14PT" at bounding box center [368, 102] width 69 height 10
select select "16PT"
click at [334, 97] on select "Please Select 16PT 14PT" at bounding box center [368, 102] width 69 height 10
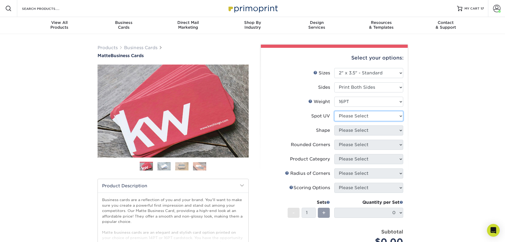
click at [349, 116] on select "Please Select No Spot UV Front and Back (Both Sides) Front Only Back Only" at bounding box center [368, 116] width 69 height 10
select select "3"
click at [334, 111] on select "Please Select No Spot UV Front and Back (Both Sides) Front Only Back Only" at bounding box center [368, 116] width 69 height 10
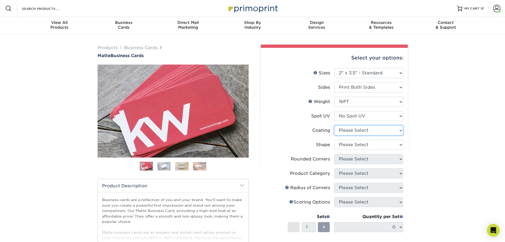
click at [348, 132] on select at bounding box center [368, 130] width 69 height 10
select select "121bb7b5-3b4d-429f-bd8d-bbf80e953313"
click at [334, 125] on select at bounding box center [368, 130] width 69 height 10
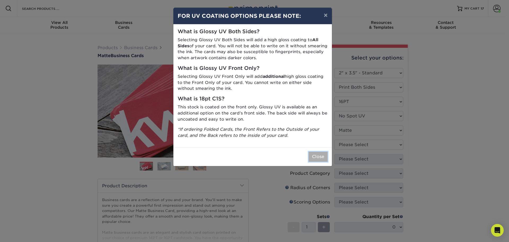
click at [316, 153] on button "Close" at bounding box center [318, 156] width 19 height 10
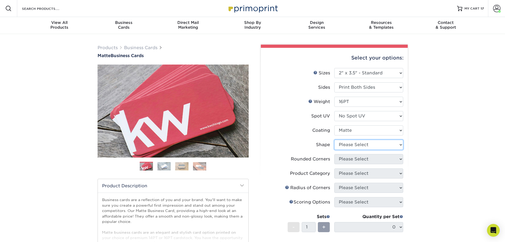
click at [354, 145] on select "Please Select Standard Oval" at bounding box center [368, 144] width 69 height 10
select select "standard"
click at [334, 139] on select "Please Select Standard Oval" at bounding box center [368, 144] width 69 height 10
click at [354, 158] on select "Please Select Yes - Round 2 Corners Yes - Round 4 Corners No" at bounding box center [368, 159] width 69 height 10
select select "0"
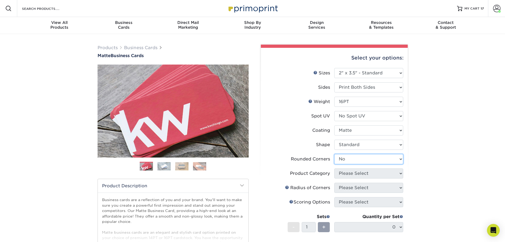
click at [334, 154] on select "Please Select Yes - Round 2 Corners Yes - Round 4 Corners No" at bounding box center [368, 159] width 69 height 10
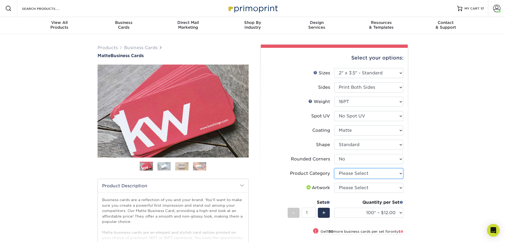
click at [348, 173] on select "Please Select Business Cards" at bounding box center [368, 173] width 69 height 10
select select "3b5148f1-0588-4f88-a218-97bcfdce65c1"
click at [334, 168] on select "Please Select Business Cards" at bounding box center [368, 173] width 69 height 10
click at [351, 187] on select "Please Select I will upload files I need a design - $100" at bounding box center [368, 187] width 69 height 10
select select "upload"
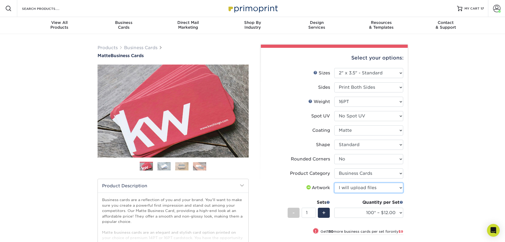
click at [334, 182] on select "Please Select I will upload files I need a design - $100" at bounding box center [368, 187] width 69 height 10
click at [320, 212] on div "+" at bounding box center [324, 212] width 12 height 10
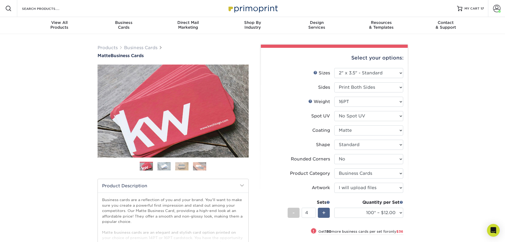
type input "5"
click at [359, 210] on select "100* – $12.00 250* – $21.00 500 – $42.00 1000 – $53.00 2500 – $95.00 5000 – $18…" at bounding box center [368, 212] width 69 height 10
select select "500 – $42.00"
click at [334, 207] on select "100* – $12.00 250* – $21.00 500 – $42.00 1000 – $53.00 2500 – $95.00 5000 – $18…" at bounding box center [368, 212] width 69 height 10
click at [446, 107] on div "Products Business Cards Matte Business Cards Previous Next 100 $ 9" at bounding box center [252, 197] width 505 height 327
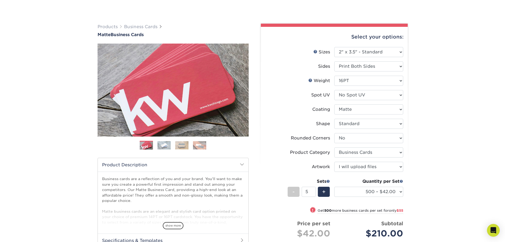
scroll to position [80, 0]
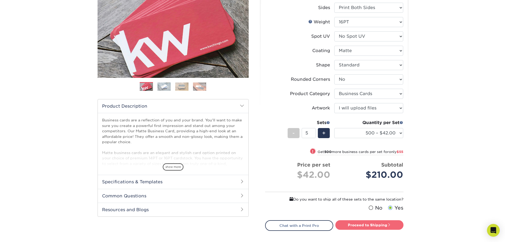
click at [373, 222] on link "Proceed to Shipping" at bounding box center [369, 225] width 68 height 10
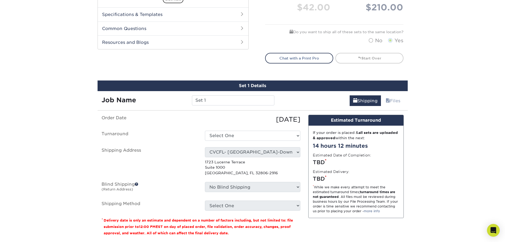
scroll to position [314, 0]
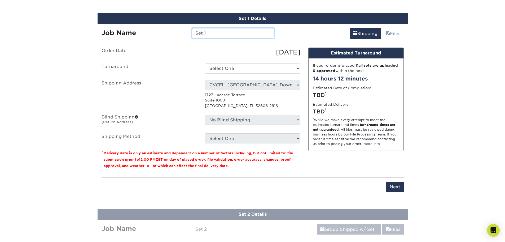
click at [205, 36] on input "Set 1" at bounding box center [233, 33] width 82 height 10
drag, startPoint x: 251, startPoint y: 33, endPoint x: 180, endPoint y: 29, distance: 71.7
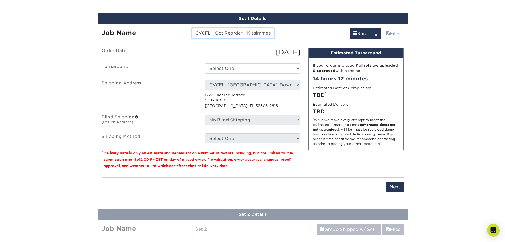
click at [180, 29] on div "Job Name CVCFL - Oct Reorder - Kissimmee - Agnihotri" at bounding box center [188, 33] width 181 height 10
click at [269, 31] on input "CVCFL - Oct Reorder - Kissimmee - [PERSON_NAME]" at bounding box center [233, 33] width 82 height 10
click at [273, 33] on input "CVCFL - Oct Reorder - Kissimmee - [PERSON_NAME]" at bounding box center [233, 33] width 82 height 10
click at [271, 33] on input "CVCFL - Oct Reorder - Kissimmee - [PERSON_NAME]" at bounding box center [233, 33] width 82 height 10
click at [263, 30] on input "CVCFL - Oct Reorder - Kissimmee - [PERSON_NAME]" at bounding box center [233, 33] width 82 height 10
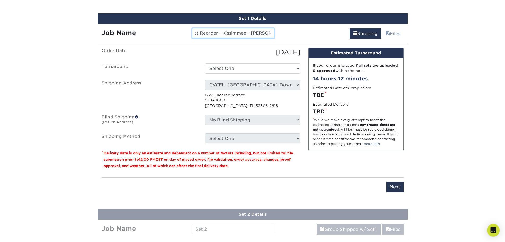
scroll to position [0, 26]
type input "CVCFL - Oct Reorder - Kissimmee - [PERSON_NAME]"
click at [260, 67] on select "Select One 2-4 Business Days 2 Day Next Business Day" at bounding box center [252, 68] width 95 height 10
select select "537feecc-bbf3-4c5a-82cb-a8dbf54f53c4"
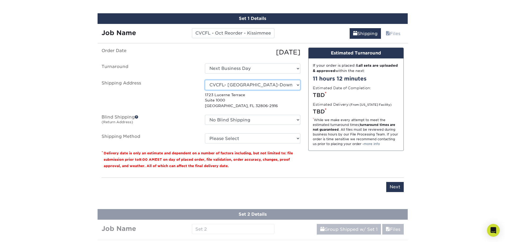
click at [247, 83] on select "Select One Lauryn Matthews AAP Conference - Advance Warehouse Acacia Crawford A…" at bounding box center [252, 85] width 95 height 10
select select "270423"
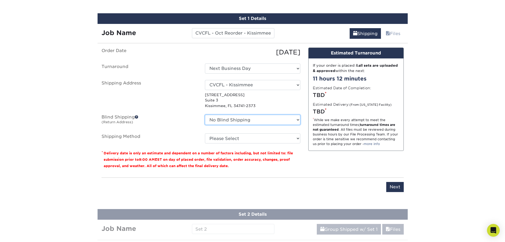
click at [240, 120] on select "No Blind Shipping Lauryn Matthews AAP Conference - Advance Warehouse Acacia Cra…" at bounding box center [252, 120] width 95 height 10
select select "270423"
click at [205, 115] on select "No Blind Shipping Lauryn Matthews AAP Conference - Advance Warehouse Acacia Cra…" at bounding box center [252, 120] width 95 height 10
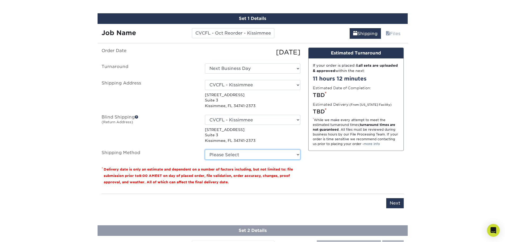
click at [244, 156] on select "Please Select Ground Shipping (+$14.95) 3 Day Shipping Service (+$15.71) 2 Day …" at bounding box center [252, 154] width 95 height 10
select select "03"
click at [205, 149] on select "Please Select Ground Shipping (+$14.95) 3 Day Shipping Service (+$15.71) 2 Day …" at bounding box center [252, 154] width 95 height 10
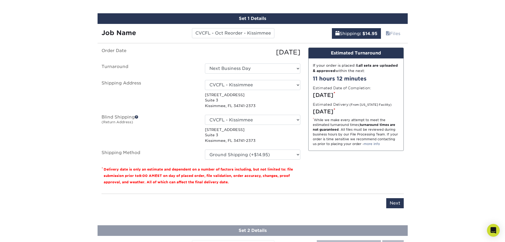
click at [397, 197] on div "Please enter job name and select desired turnaround time, shipping address and …" at bounding box center [253, 200] width 302 height 15
click at [394, 204] on input "Next" at bounding box center [395, 203] width 18 height 10
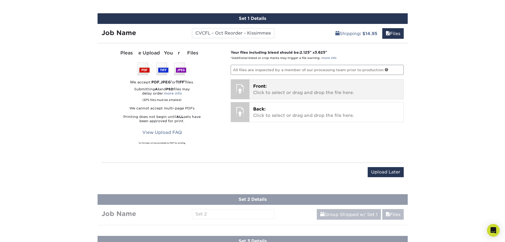
click at [266, 93] on p "Front: Click to select or drag and drop the file here." at bounding box center [326, 89] width 147 height 13
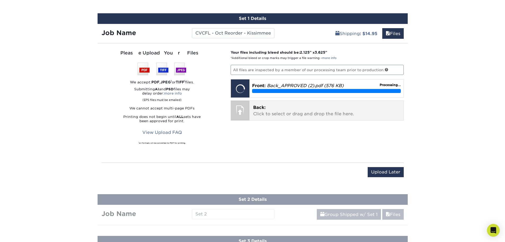
click at [297, 110] on p "Back: Click to select or drag and drop the file here." at bounding box center [326, 110] width 147 height 13
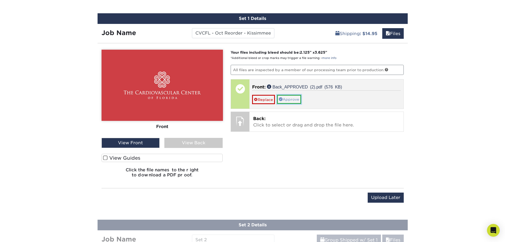
click at [296, 99] on link "Approve" at bounding box center [289, 99] width 24 height 9
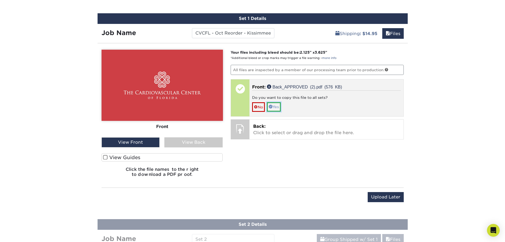
click at [278, 104] on link "Yes" at bounding box center [274, 106] width 14 height 9
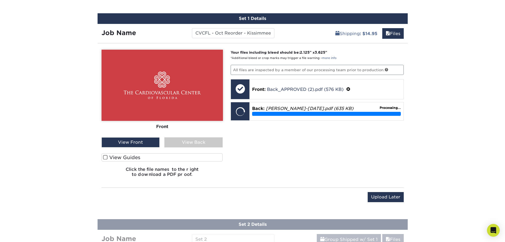
click at [180, 142] on div "View Back" at bounding box center [193, 142] width 58 height 10
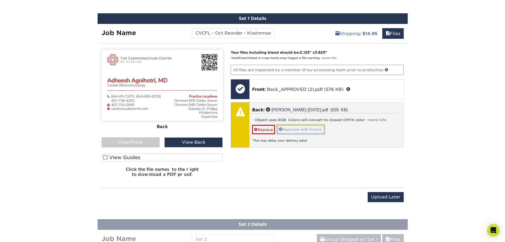
click at [308, 131] on link "Approve with Errors *" at bounding box center [300, 129] width 47 height 9
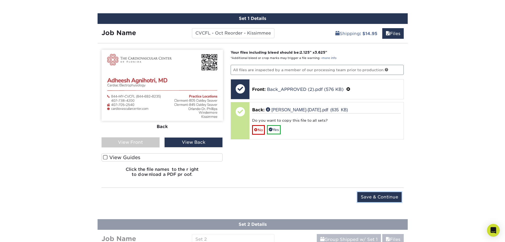
drag, startPoint x: 380, startPoint y: 194, endPoint x: 262, endPoint y: 140, distance: 129.6
click at [266, 147] on div "You've choosen design services and can continue without uploading files. The fi…" at bounding box center [253, 127] width 310 height 161
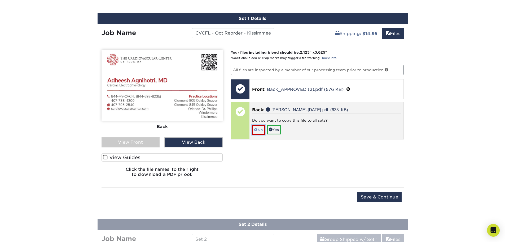
click at [258, 131] on link "No" at bounding box center [258, 129] width 13 height 9
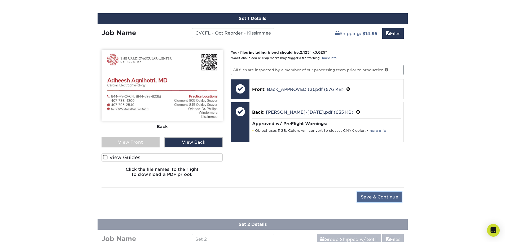
click at [374, 195] on input "Save & Continue" at bounding box center [379, 197] width 44 height 10
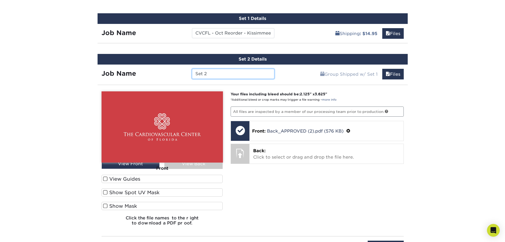
click at [225, 75] on input "Set 2" at bounding box center [233, 74] width 82 height 10
paste input "CVCFL - Oct Reorder - Kissimmee -"
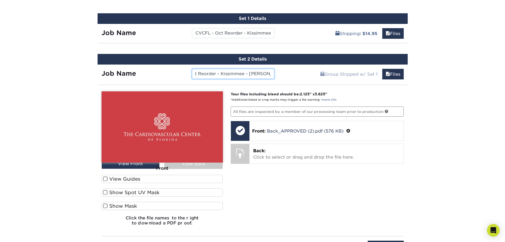
type input "CVCFL - Oct Reorder - Kissimmee - Mantecon"
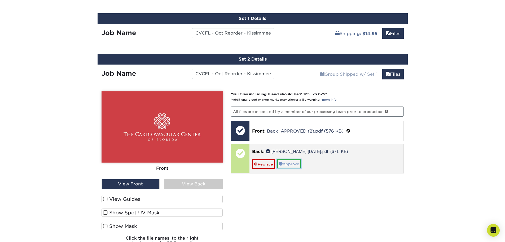
click at [290, 161] on link "Approve" at bounding box center [289, 163] width 24 height 9
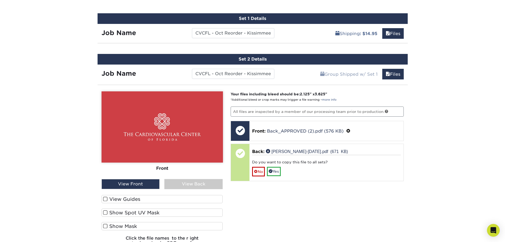
click at [216, 186] on div "View Back" at bounding box center [193, 184] width 58 height 10
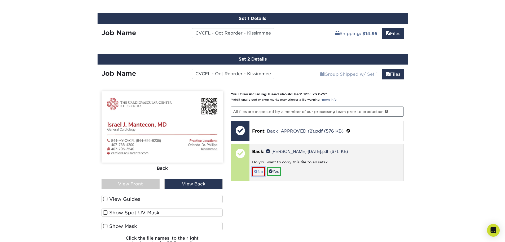
click at [257, 175] on link "No" at bounding box center [258, 171] width 13 height 9
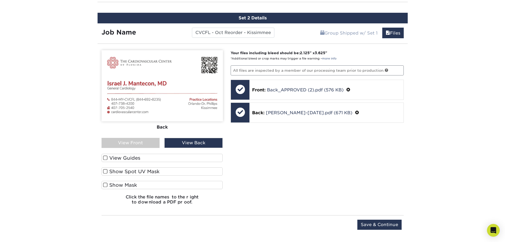
scroll to position [367, 0]
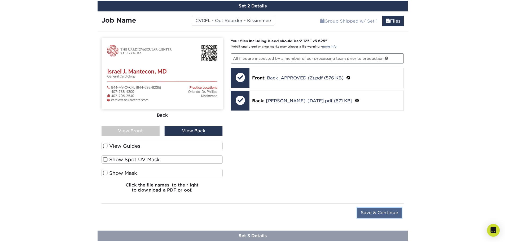
click at [369, 213] on input "Save & Continue" at bounding box center [379, 212] width 44 height 10
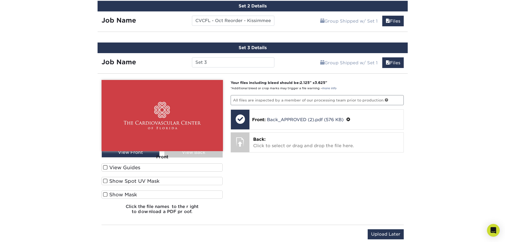
click at [242, 56] on div "Job Name Set 3" at bounding box center [188, 61] width 181 height 16
click at [235, 60] on input "Set 3" at bounding box center [233, 62] width 82 height 10
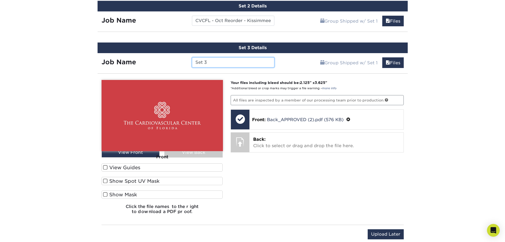
paste input "CVCFL - Oct Reorder - Kissimmee -"
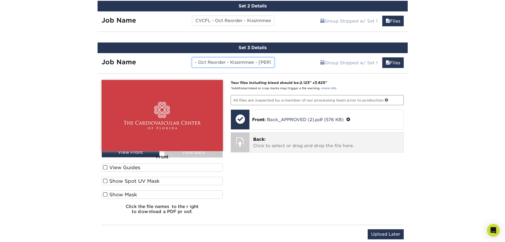
type input "CVCFL - Oct Reorder - Kissimmee - Uribe"
click at [265, 144] on p "Back: Click to select or drag and drop the file here." at bounding box center [326, 142] width 147 height 13
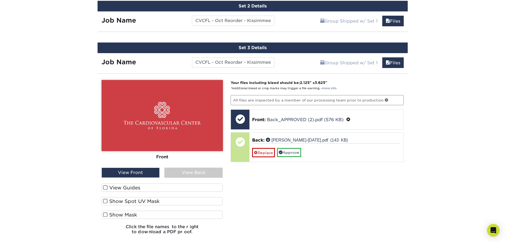
click at [199, 168] on div "View Back" at bounding box center [193, 172] width 58 height 10
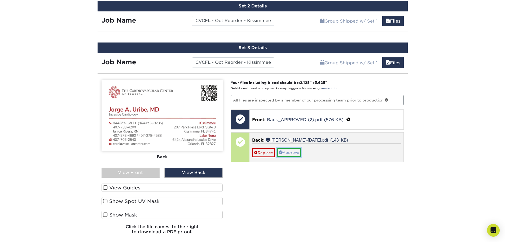
click at [291, 152] on link "Approve" at bounding box center [289, 152] width 24 height 9
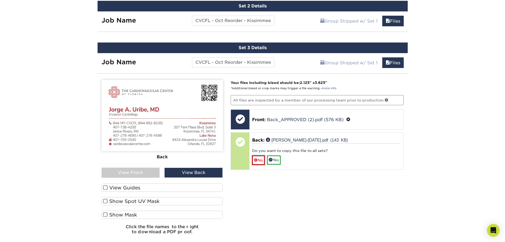
click at [261, 160] on link "No" at bounding box center [258, 159] width 13 height 9
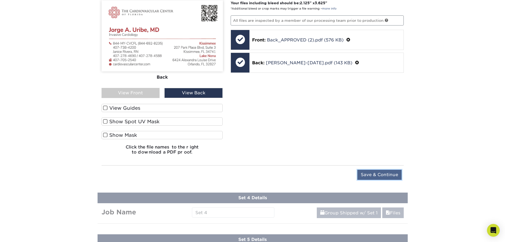
click at [376, 172] on input "Save & Continue" at bounding box center [379, 174] width 44 height 10
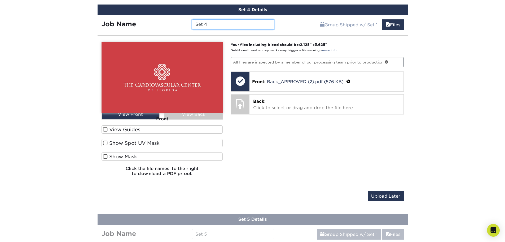
scroll to position [446, 0]
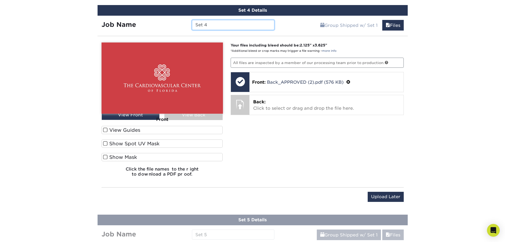
click at [211, 28] on input "Set 4" at bounding box center [233, 25] width 82 height 10
paste input "CVCFL - Oct Reorder - Kissimmee -"
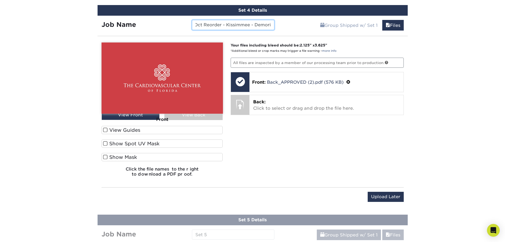
type input "CVCFL - Oct Reorder - Kissimmee - Demori"
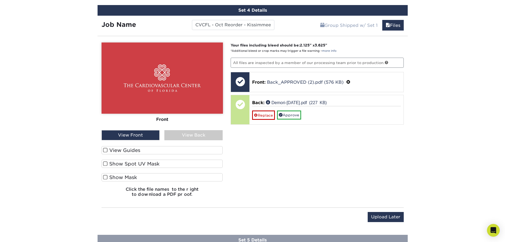
click at [182, 130] on div "View Back" at bounding box center [193, 135] width 58 height 10
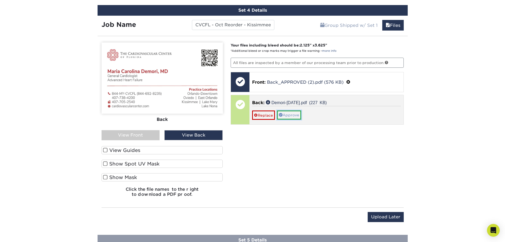
click at [286, 114] on link "Approve" at bounding box center [289, 114] width 24 height 9
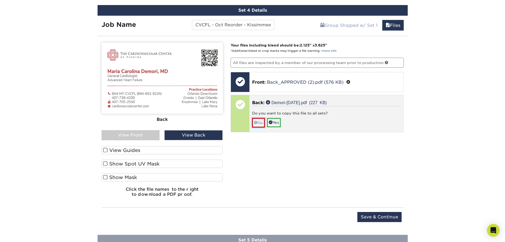
click at [259, 122] on link "No" at bounding box center [258, 122] width 13 height 9
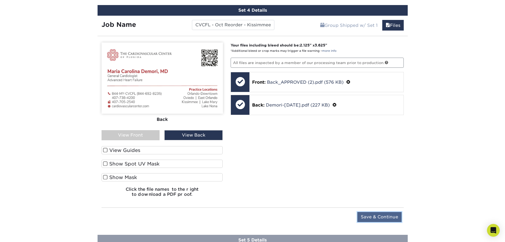
click at [370, 216] on input "Save & Continue" at bounding box center [379, 217] width 44 height 10
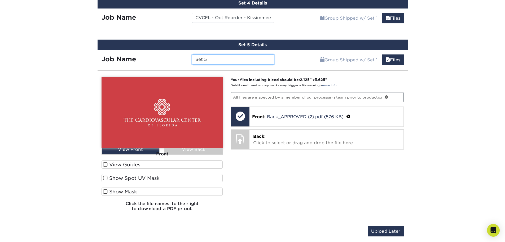
scroll to position [446, 0]
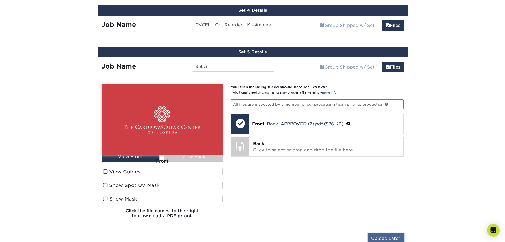
click at [381, 236] on input "Upload Later" at bounding box center [386, 238] width 36 height 10
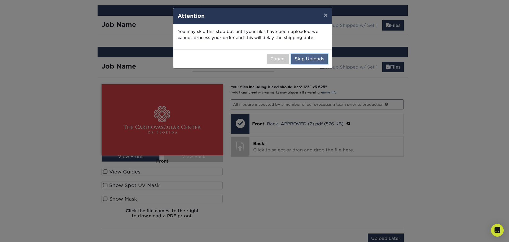
click at [296, 60] on button "Skip Uploads" at bounding box center [309, 59] width 36 height 10
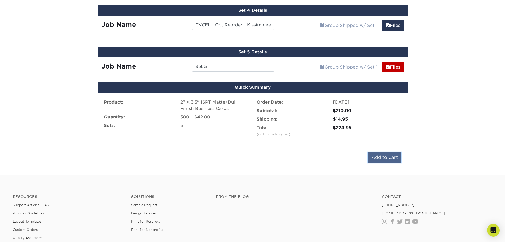
click at [381, 157] on input "Add to Cart" at bounding box center [384, 157] width 33 height 10
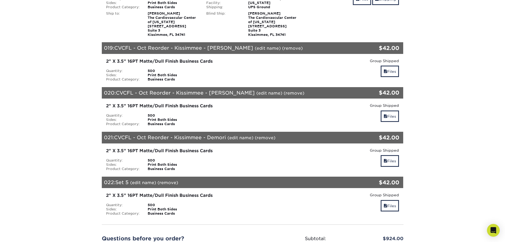
scroll to position [928, 0]
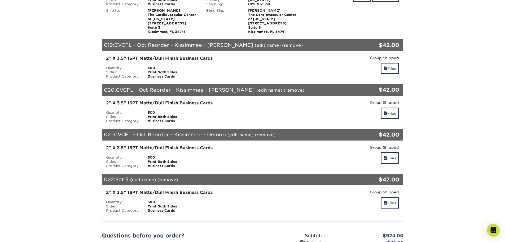
click at [168, 177] on link "(remove)" at bounding box center [168, 179] width 21 height 5
click at [268, 177] on link "Yes" at bounding box center [265, 179] width 7 height 5
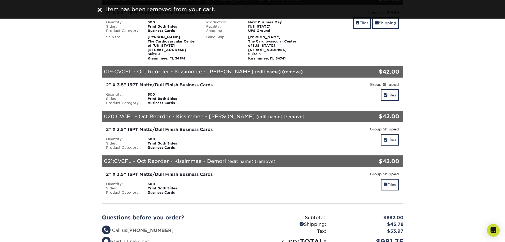
scroll to position [883, 0]
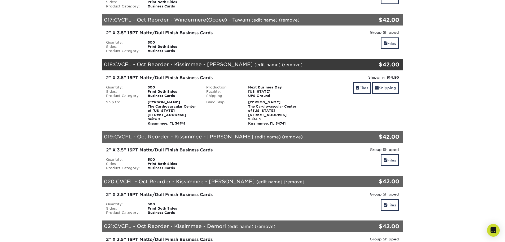
scroll to position [843, 0]
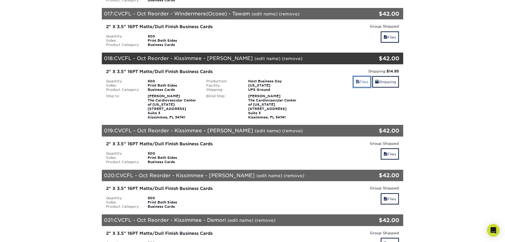
click at [358, 76] on link "Files" at bounding box center [362, 81] width 18 height 11
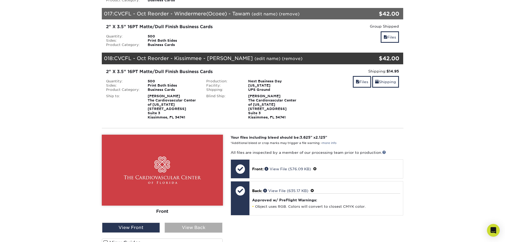
click at [200, 222] on div "View Back" at bounding box center [194, 227] width 58 height 10
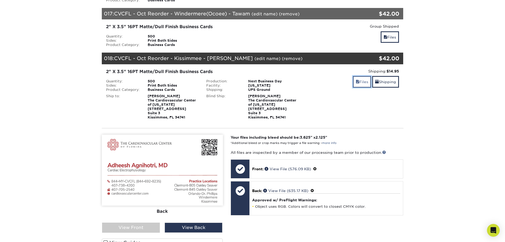
click at [356, 80] on span at bounding box center [358, 82] width 4 height 4
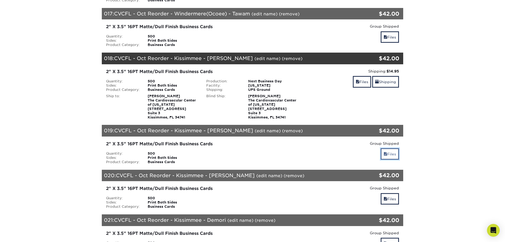
click at [388, 149] on link "Files" at bounding box center [390, 153] width 18 height 11
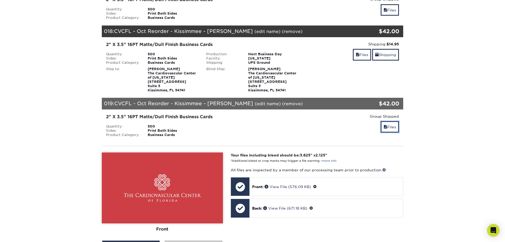
scroll to position [922, 0]
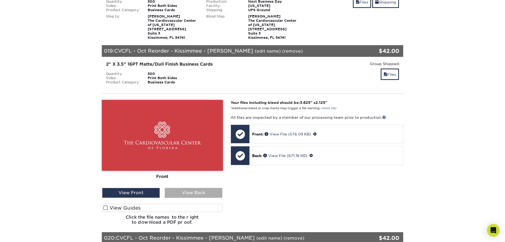
click at [205, 187] on div "View Back" at bounding box center [194, 192] width 58 height 10
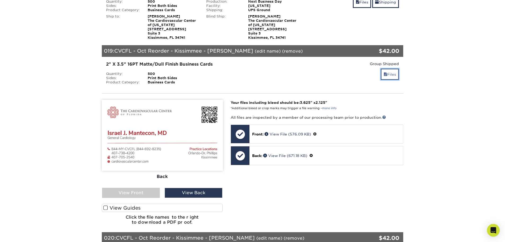
click at [384, 72] on span at bounding box center [386, 74] width 4 height 4
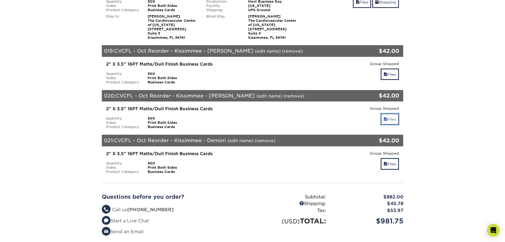
click at [386, 113] on link "Files" at bounding box center [390, 118] width 18 height 11
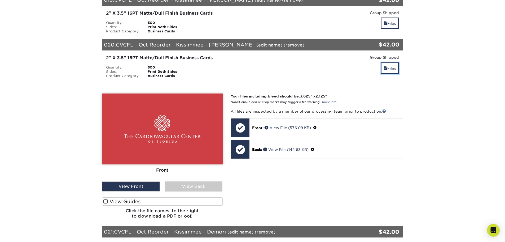
scroll to position [975, 0]
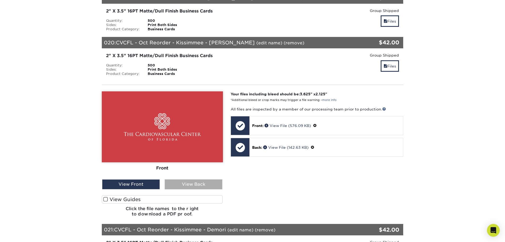
click at [199, 179] on div "View Back" at bounding box center [194, 184] width 58 height 10
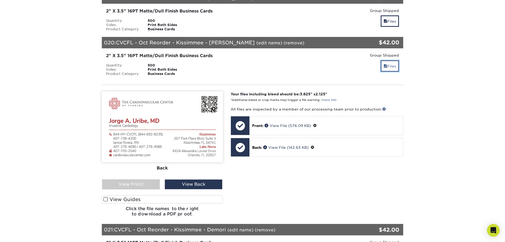
click at [391, 60] on link "Files" at bounding box center [390, 65] width 18 height 11
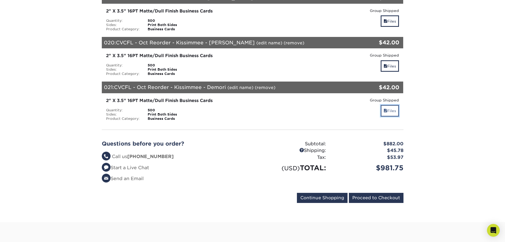
click at [385, 105] on link "Files" at bounding box center [390, 110] width 18 height 11
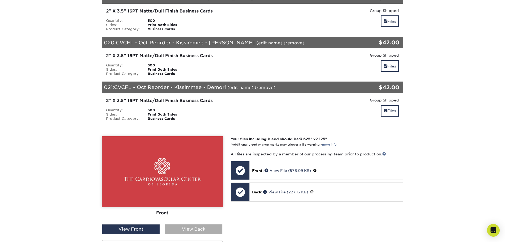
click at [212, 216] on div "Front Back View Front View Back" at bounding box center [162, 185] width 121 height 98
click at [212, 224] on div "View Back" at bounding box center [194, 229] width 58 height 10
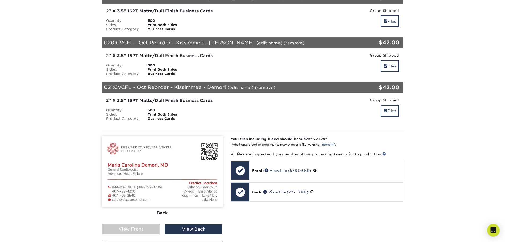
click at [393, 105] on link "Files" at bounding box center [390, 110] width 18 height 11
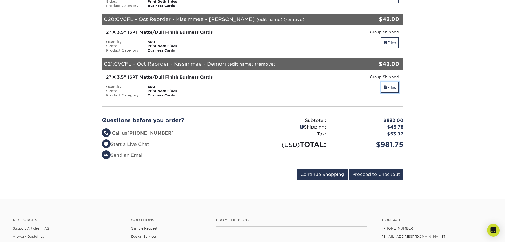
scroll to position [1002, 0]
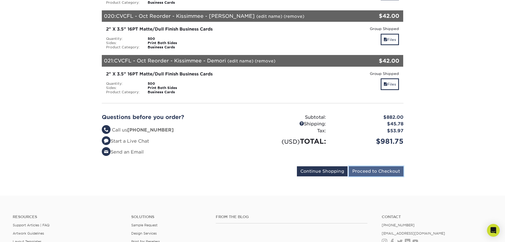
click at [376, 166] on input "Proceed to Checkout" at bounding box center [376, 171] width 55 height 10
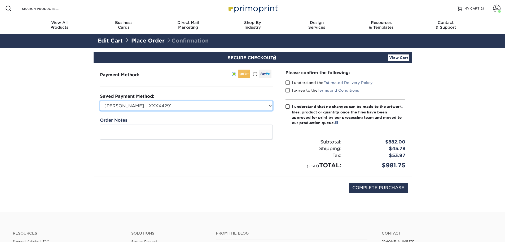
click at [190, 105] on select "[PERSON_NAME] - XXXX4291 [PERSON_NAME] - 5241 - XXXX5241 [PERSON_NAME] - Backup…" at bounding box center [186, 105] width 173 height 10
select select "73148"
click at [100, 100] on select "[PERSON_NAME] - XXXX4291 [PERSON_NAME] - 5241 - XXXX5241 [PERSON_NAME] - Backup…" at bounding box center [186, 105] width 173 height 10
click at [287, 81] on span at bounding box center [288, 82] width 5 height 5
click at [0, 0] on input "I understand the Estimated Delivery Policy" at bounding box center [0, 0] width 0 height 0
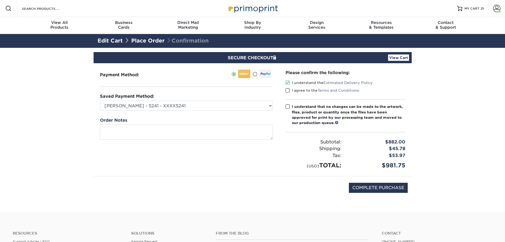
click at [286, 93] on label "I agree to the Terms and Conditions" at bounding box center [322, 90] width 73 height 5
click at [0, 0] on input "I agree to the Terms and Conditions" at bounding box center [0, 0] width 0 height 0
click at [289, 108] on span at bounding box center [288, 106] width 5 height 5
click at [0, 0] on input "I understand that no changes can be made to the artwork, files, product or quan…" at bounding box center [0, 0] width 0 height 0
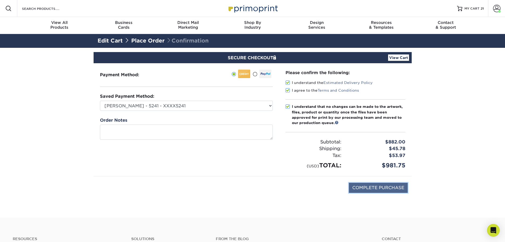
click at [387, 191] on input "COMPLETE PURCHASE" at bounding box center [378, 187] width 59 height 10
type input "COMPLETE PURCHASE"
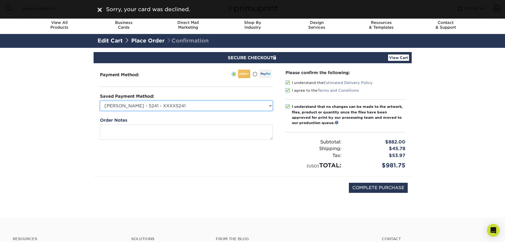
click at [245, 105] on select "[PERSON_NAME] - XXXX4291 [PERSON_NAME] - 5241 - XXXX5241 [PERSON_NAME] - Backup…" at bounding box center [186, 105] width 173 height 10
select select "73165"
click at [100, 100] on select "[PERSON_NAME] - XXXX4291 [PERSON_NAME] - 5241 - XXXX5241 [PERSON_NAME] - Backup…" at bounding box center [186, 105] width 173 height 10
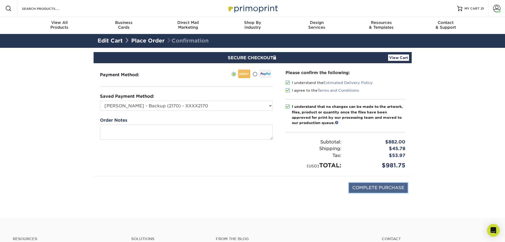
click at [366, 186] on input "COMPLETE PURCHASE" at bounding box center [378, 187] width 59 height 10
type input "PROCESSING, PLEASE WAIT..."
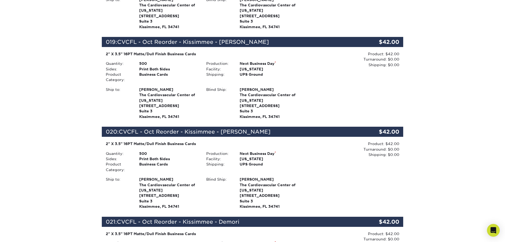
scroll to position [1884, 0]
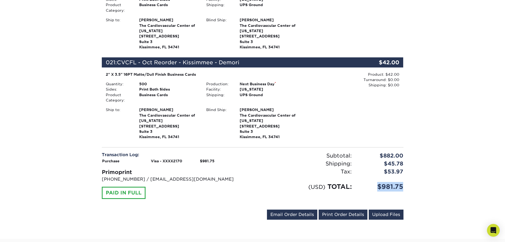
drag, startPoint x: 401, startPoint y: 90, endPoint x: 373, endPoint y: 89, distance: 28.2
click at [373, 182] on div "$981.75" at bounding box center [382, 187] width 52 height 10
copy div "$981.75"
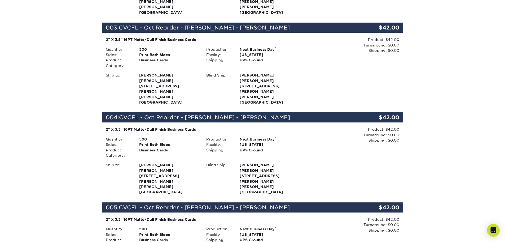
scroll to position [0, 0]
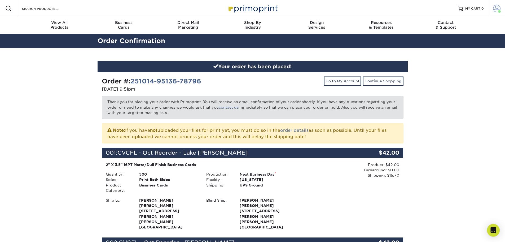
click at [493, 11] on span at bounding box center [496, 8] width 7 height 7
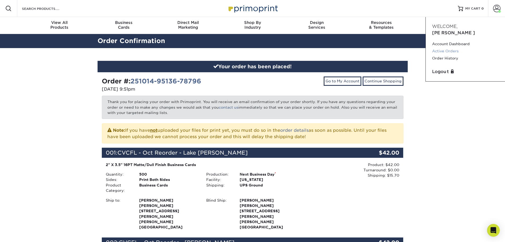
click at [456, 47] on link "Active Orders" at bounding box center [465, 50] width 67 height 7
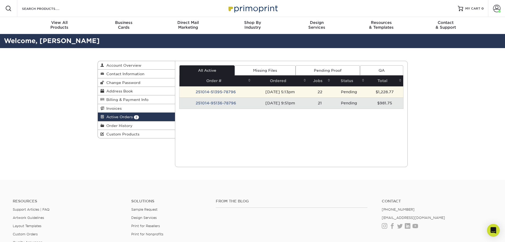
click at [221, 90] on td "251014-51395-78796" at bounding box center [216, 91] width 73 height 11
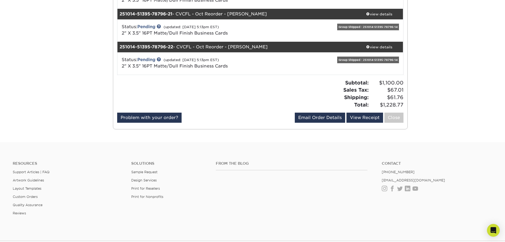
scroll to position [742, 0]
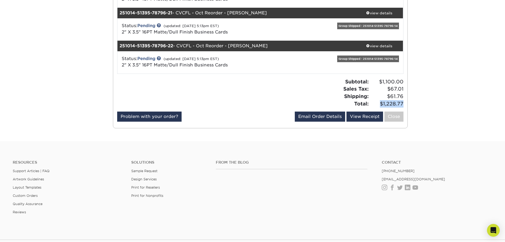
drag, startPoint x: 394, startPoint y: 90, endPoint x: 381, endPoint y: 91, distance: 13.3
click at [381, 91] on div "Subtotal: $1,100.00 Sales Tax: $67.01 Shipping: $61.76 Total: $1,228.77" at bounding box center [333, 92] width 147 height 29
copy span "$1,228.77"
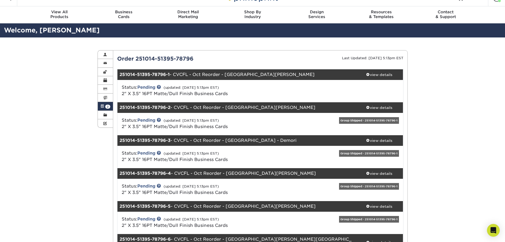
scroll to position [0, 0]
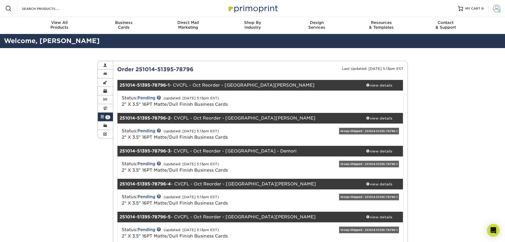
click at [497, 11] on span at bounding box center [496, 8] width 7 height 7
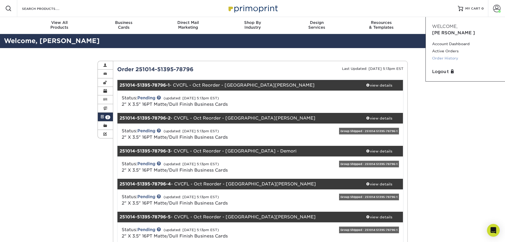
click at [443, 55] on link "Order History" at bounding box center [465, 58] width 67 height 7
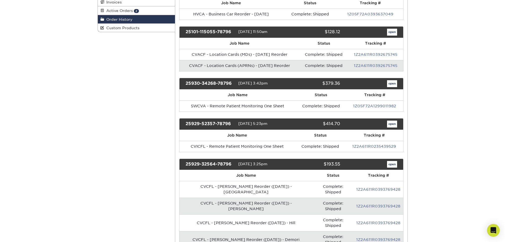
scroll to position [133, 0]
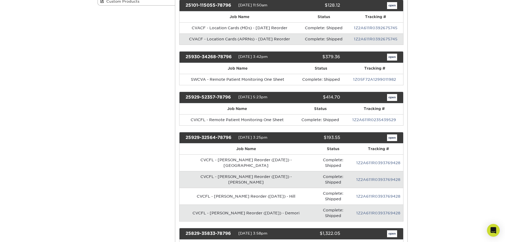
drag, startPoint x: 347, startPoint y: 138, endPoint x: 323, endPoint y: 138, distance: 23.9
click at [323, 138] on div "25929-32564-78796 [DATE] 3:25pm $193.55 open" at bounding box center [291, 138] width 224 height 12
copy div "$193.55 open"
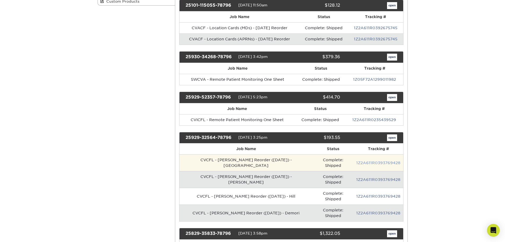
click at [379, 161] on link "1Z2A611R0393769428" at bounding box center [378, 162] width 44 height 4
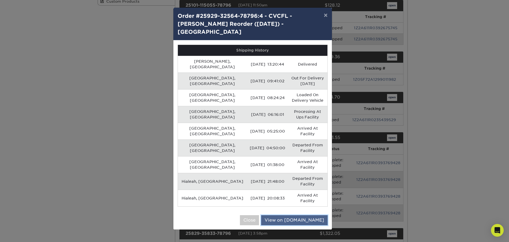
click at [310, 215] on link "View on [DOMAIN_NAME]" at bounding box center [294, 220] width 67 height 10
click at [259, 215] on button "Close" at bounding box center [249, 220] width 19 height 10
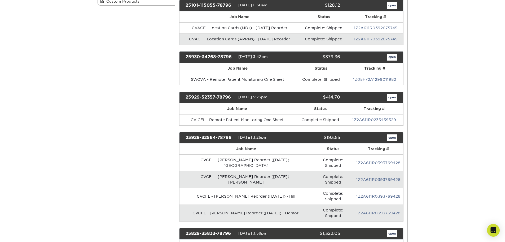
scroll to position [0, 0]
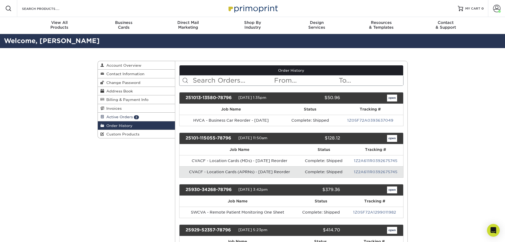
click at [160, 117] on link "Active Orders 2" at bounding box center [136, 116] width 77 height 8
